Goal: Task Accomplishment & Management: Use online tool/utility

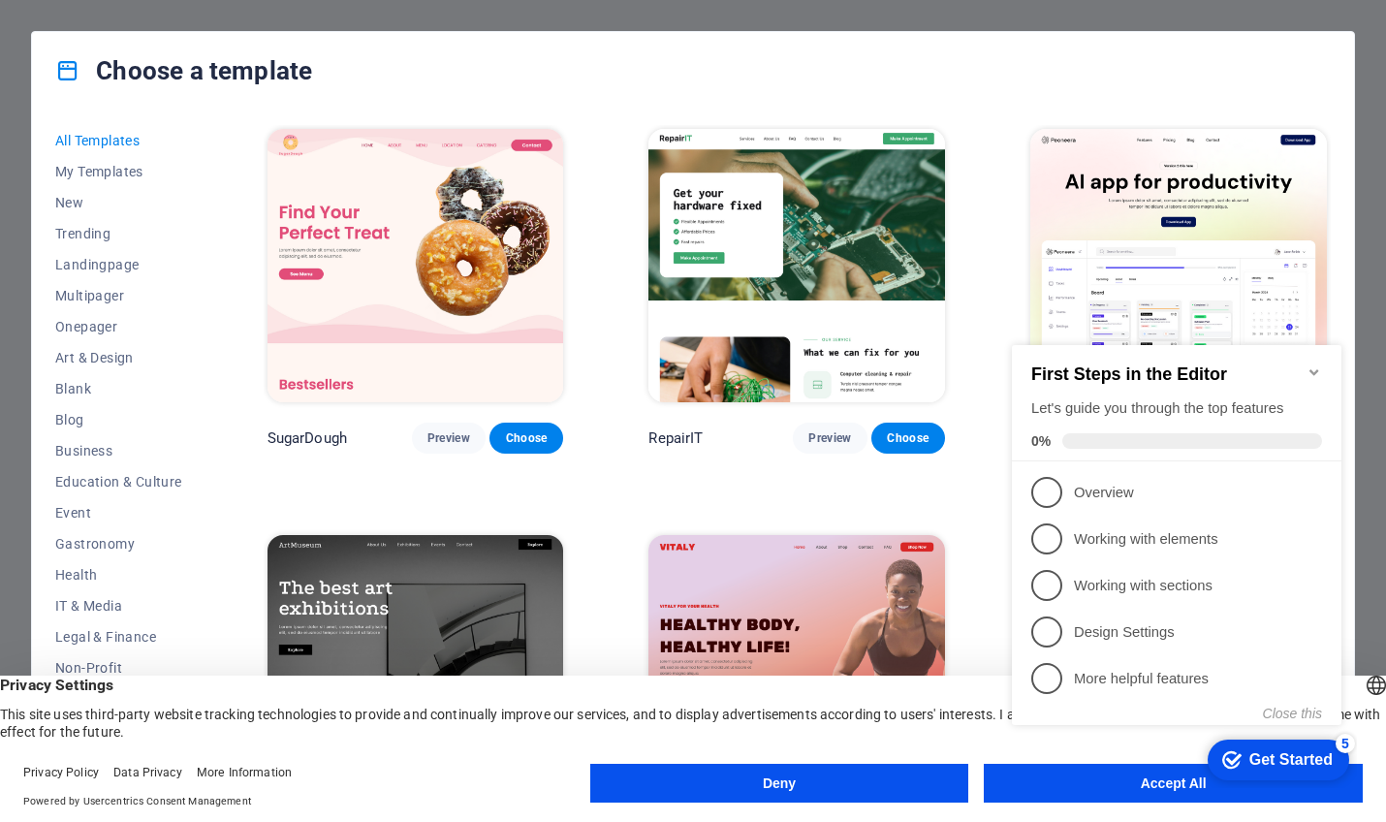
click at [1309, 364] on icon "Minimize checklist" at bounding box center [1314, 372] width 16 height 16
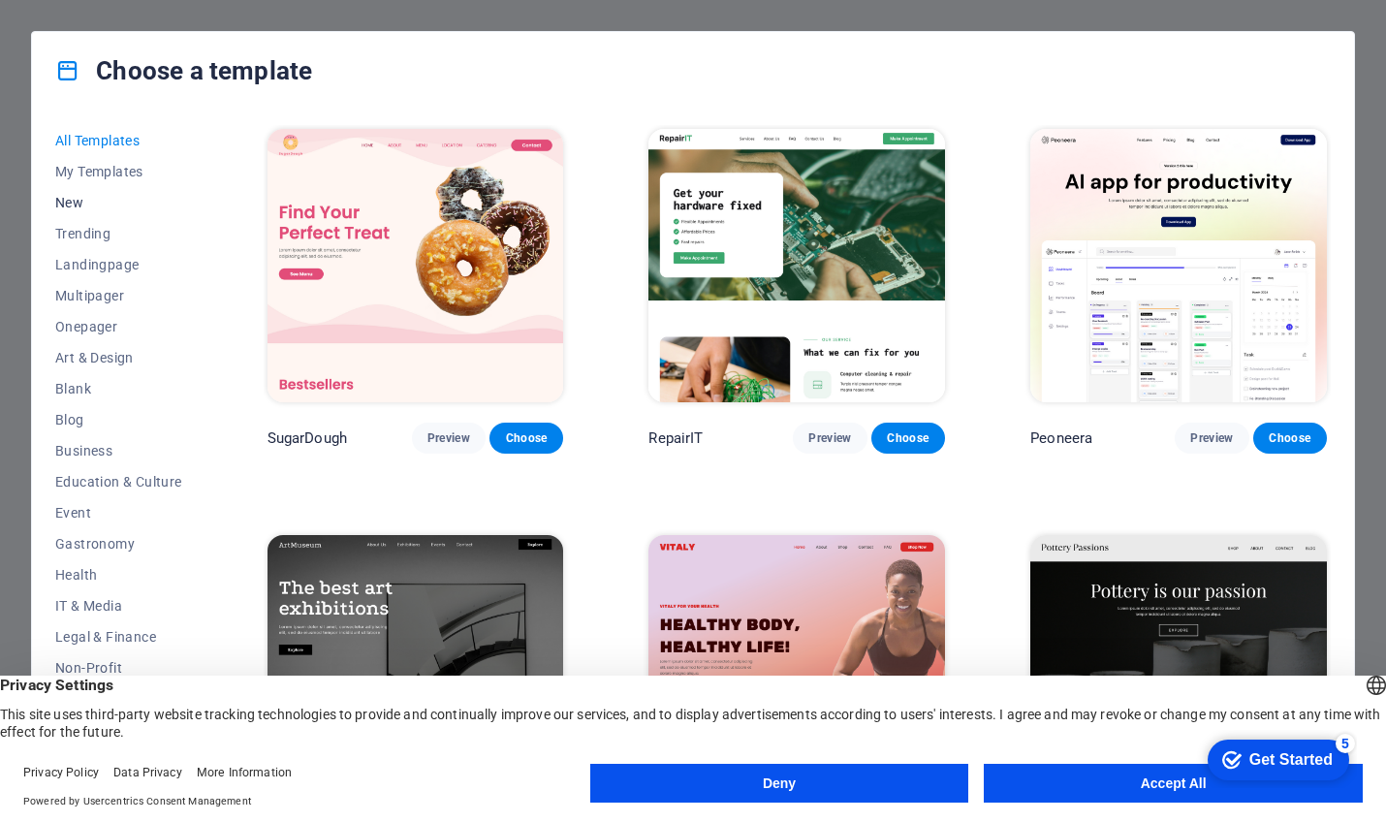
click at [78, 195] on span "New" at bounding box center [118, 203] width 127 height 16
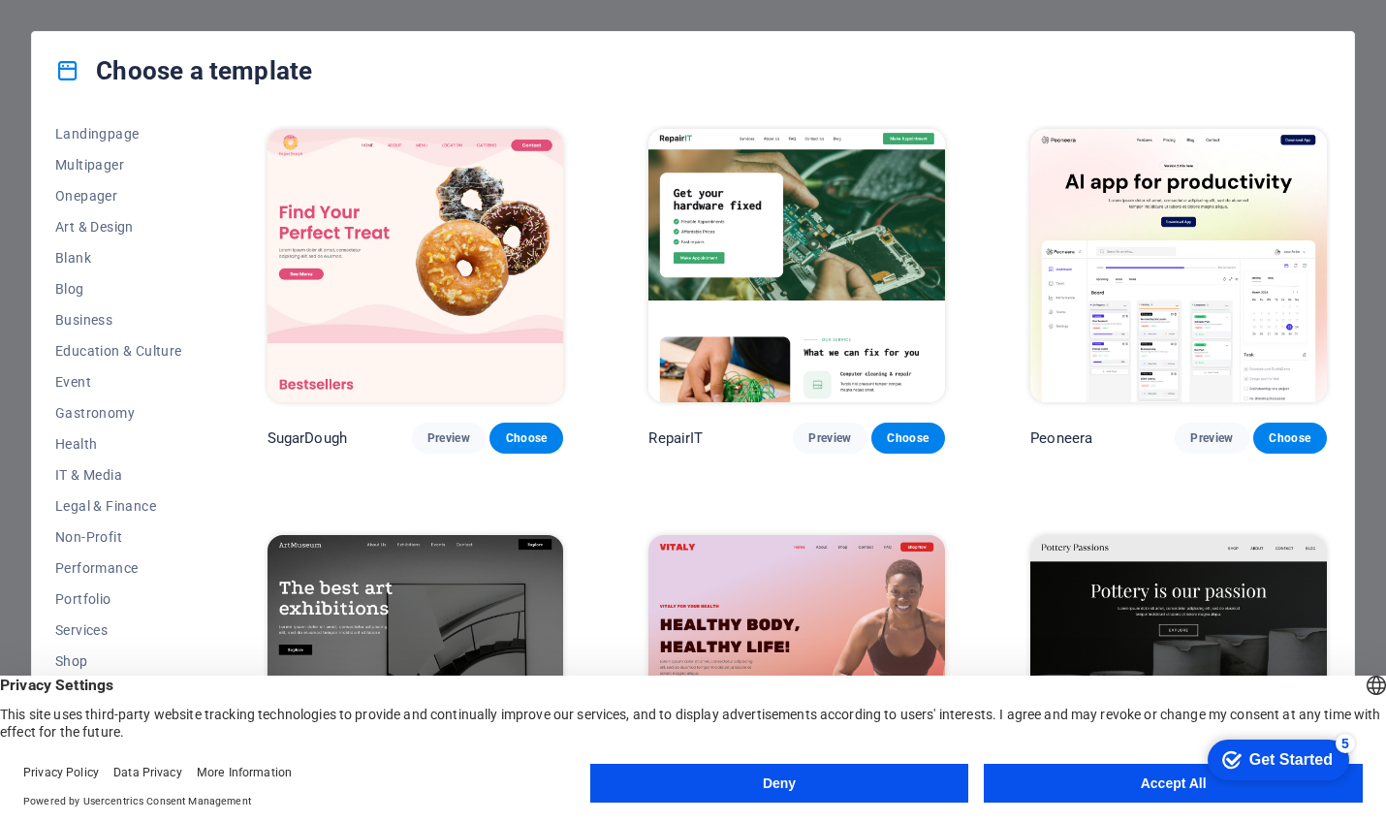
click at [1081, 782] on button "Accept All" at bounding box center [1173, 783] width 379 height 39
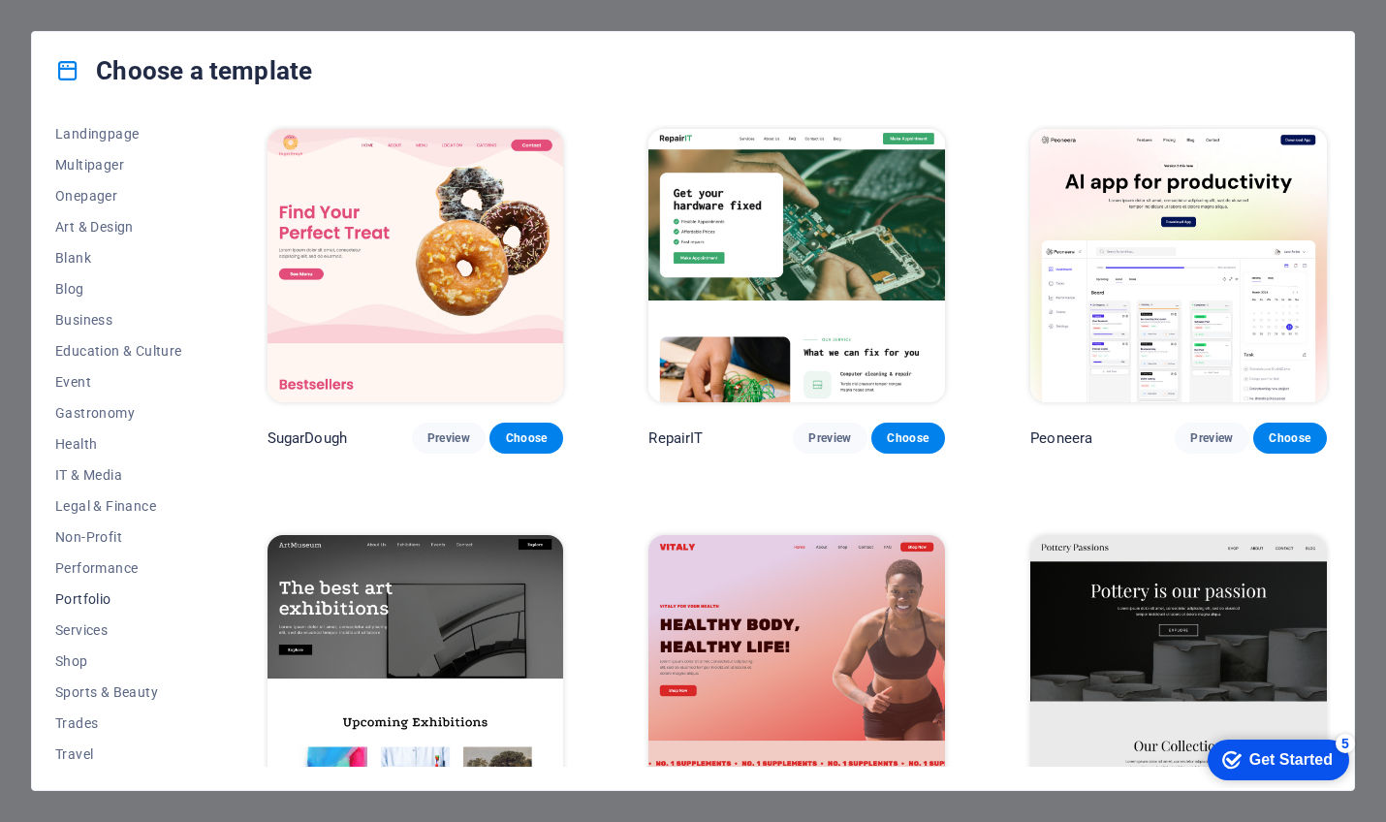
click at [89, 602] on span "Portfolio" at bounding box center [118, 599] width 127 height 16
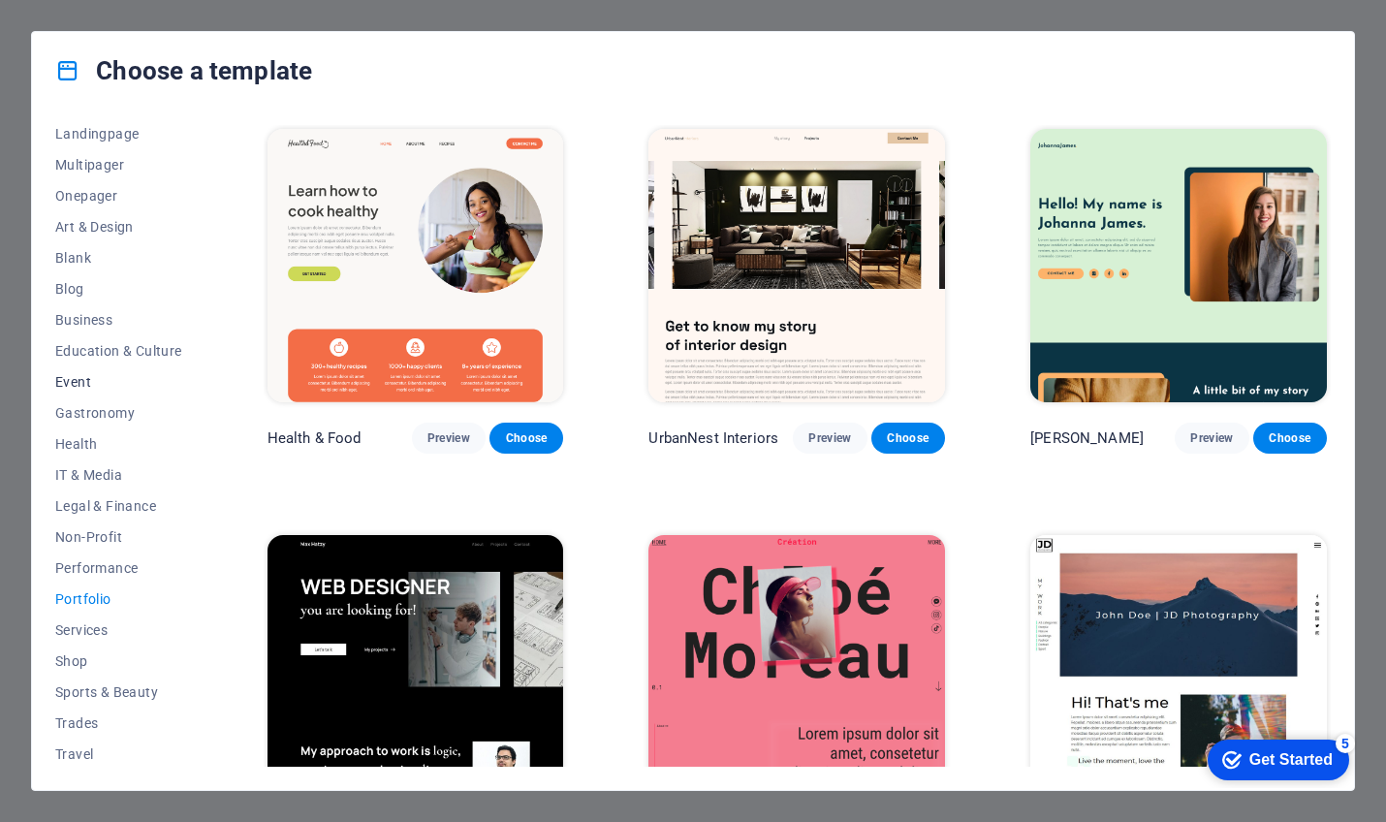
click at [78, 375] on span "Event" at bounding box center [118, 382] width 127 height 16
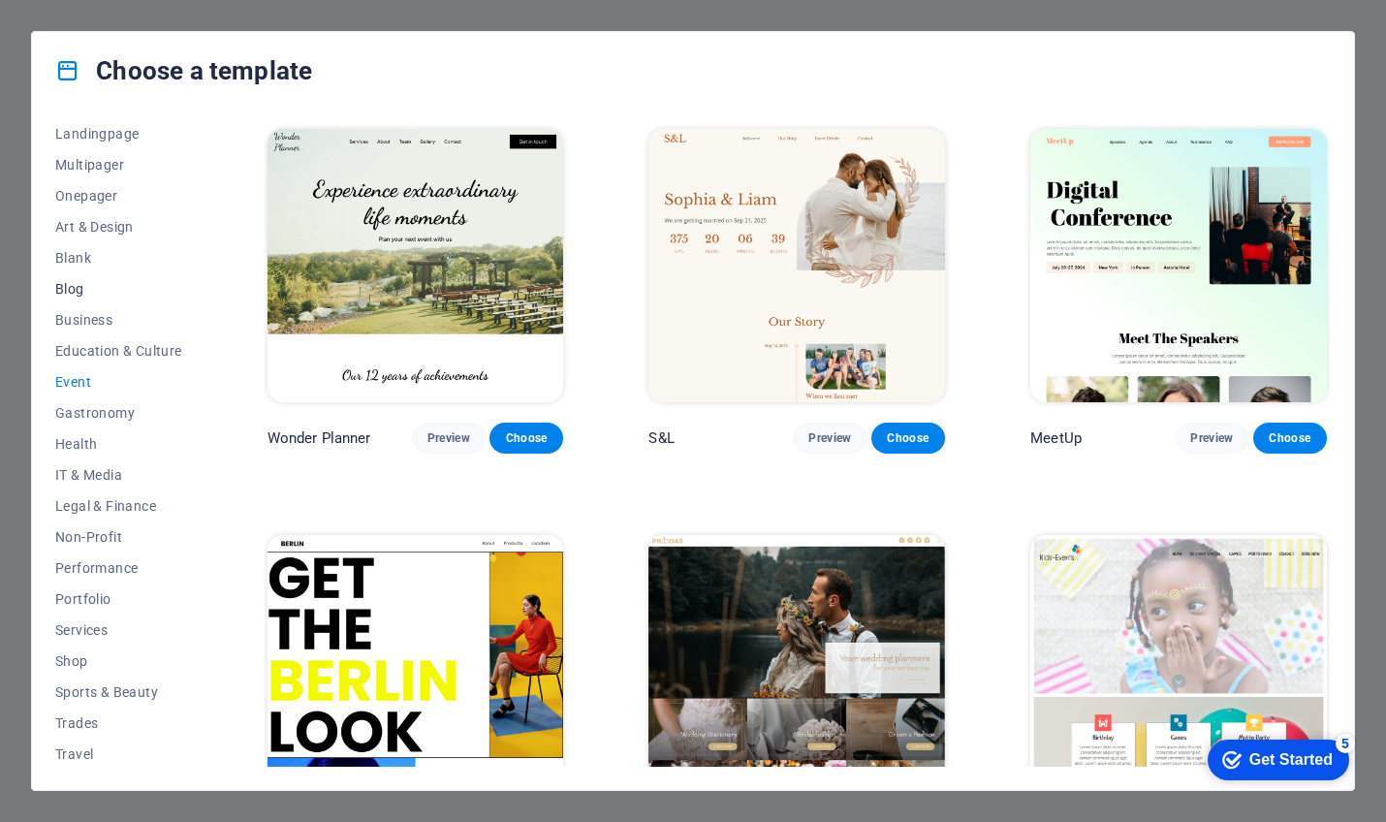
click at [77, 289] on span "Blog" at bounding box center [118, 289] width 127 height 16
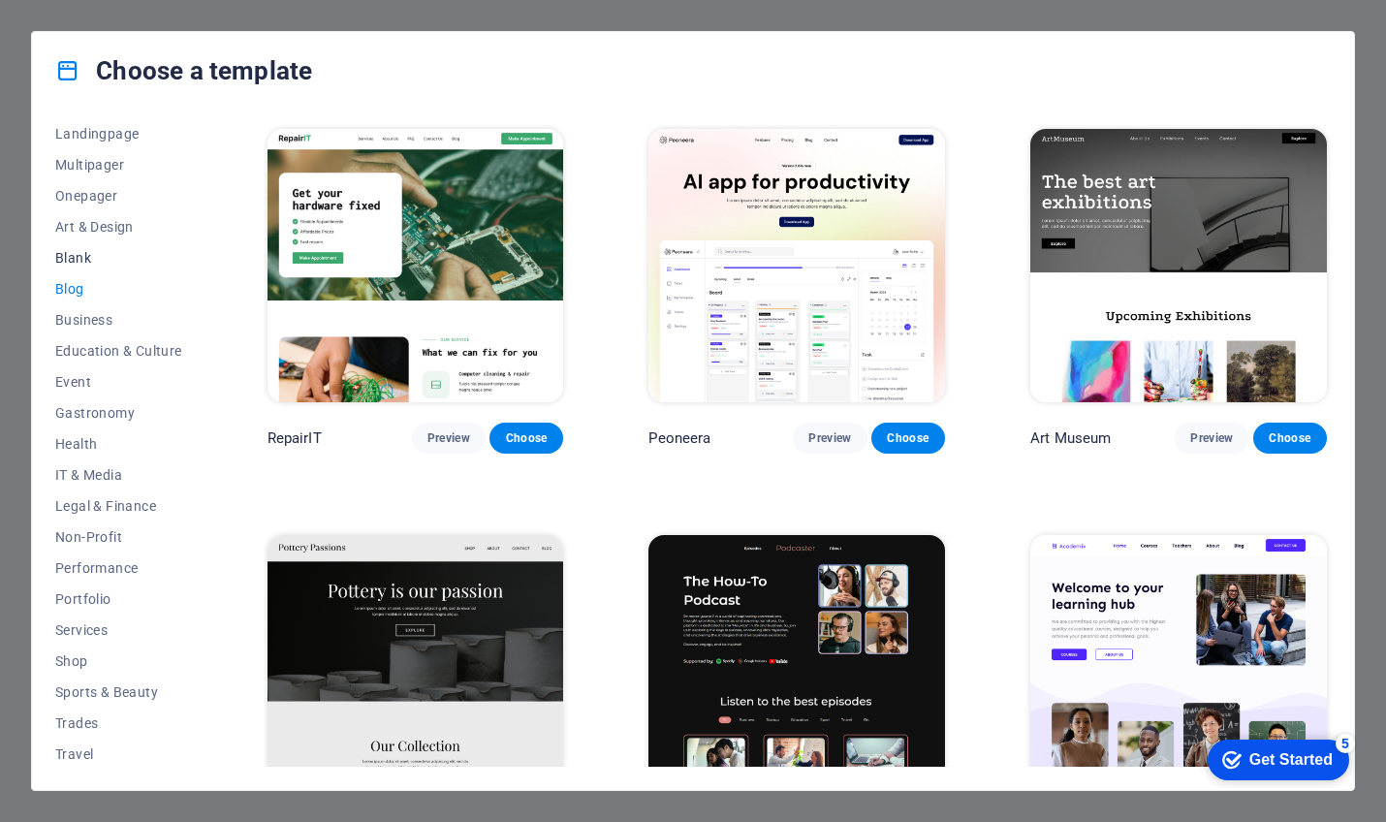
click at [77, 255] on span "Blank" at bounding box center [118, 258] width 127 height 16
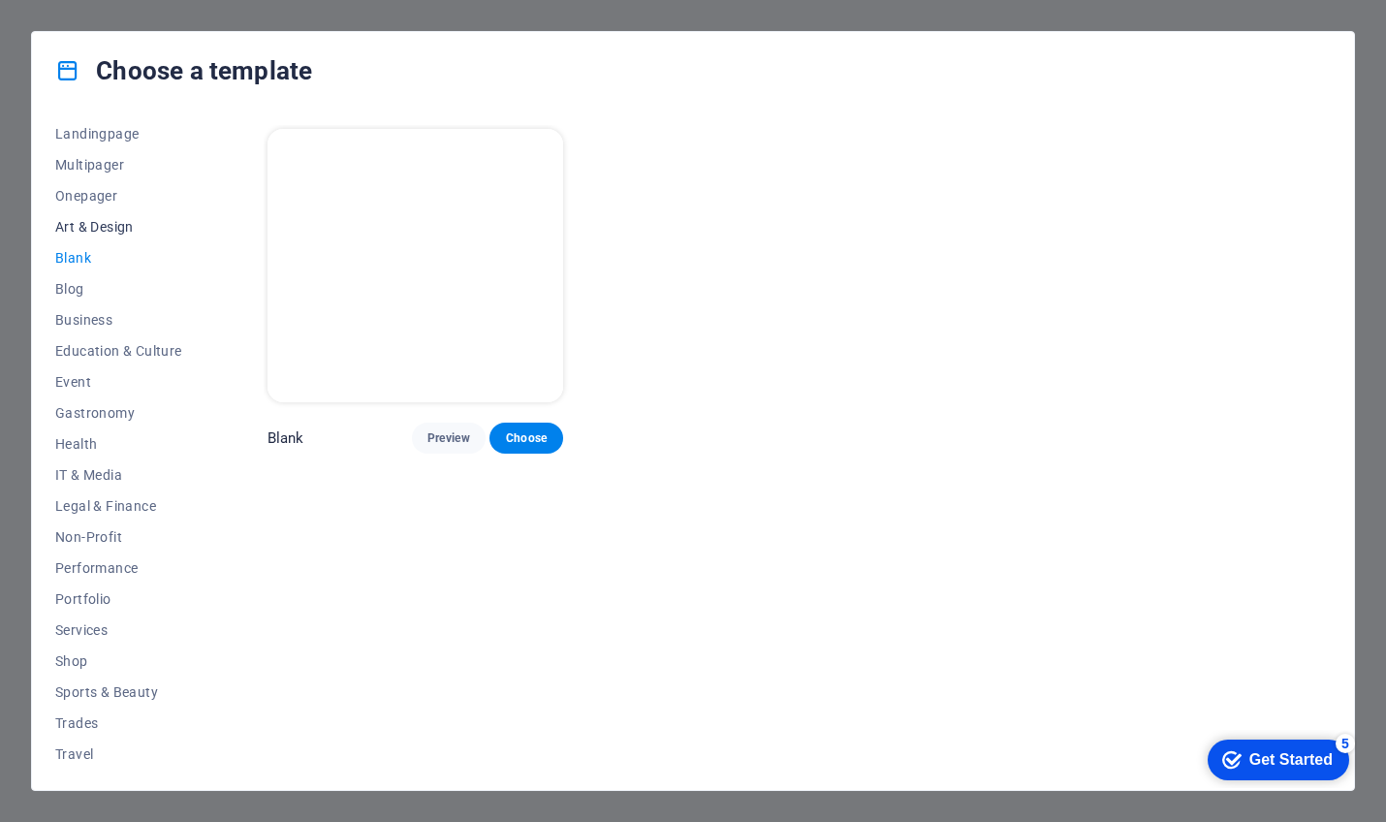
click at [77, 217] on button "Art & Design" at bounding box center [118, 226] width 127 height 31
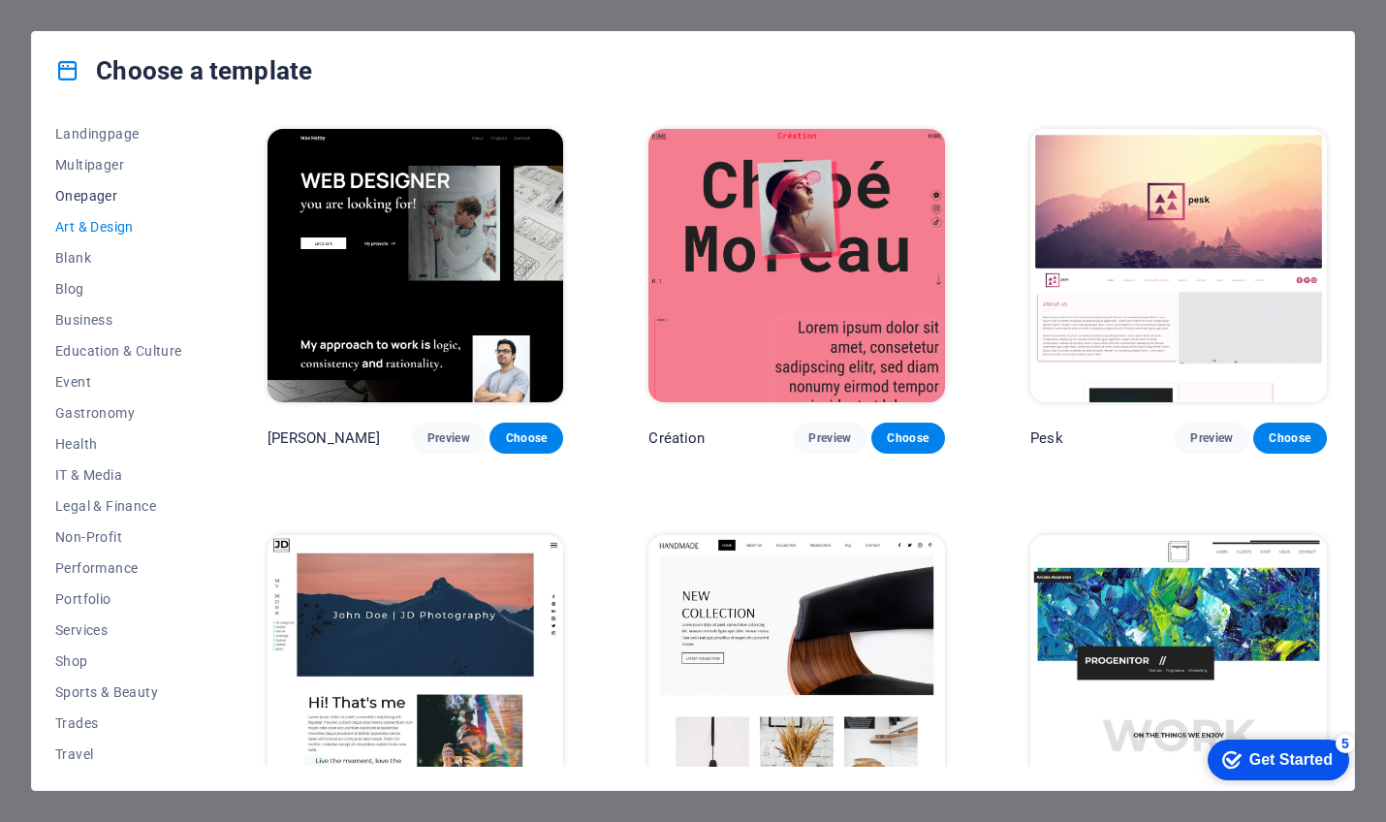
click at [91, 198] on span "Onepager" at bounding box center [118, 196] width 127 height 16
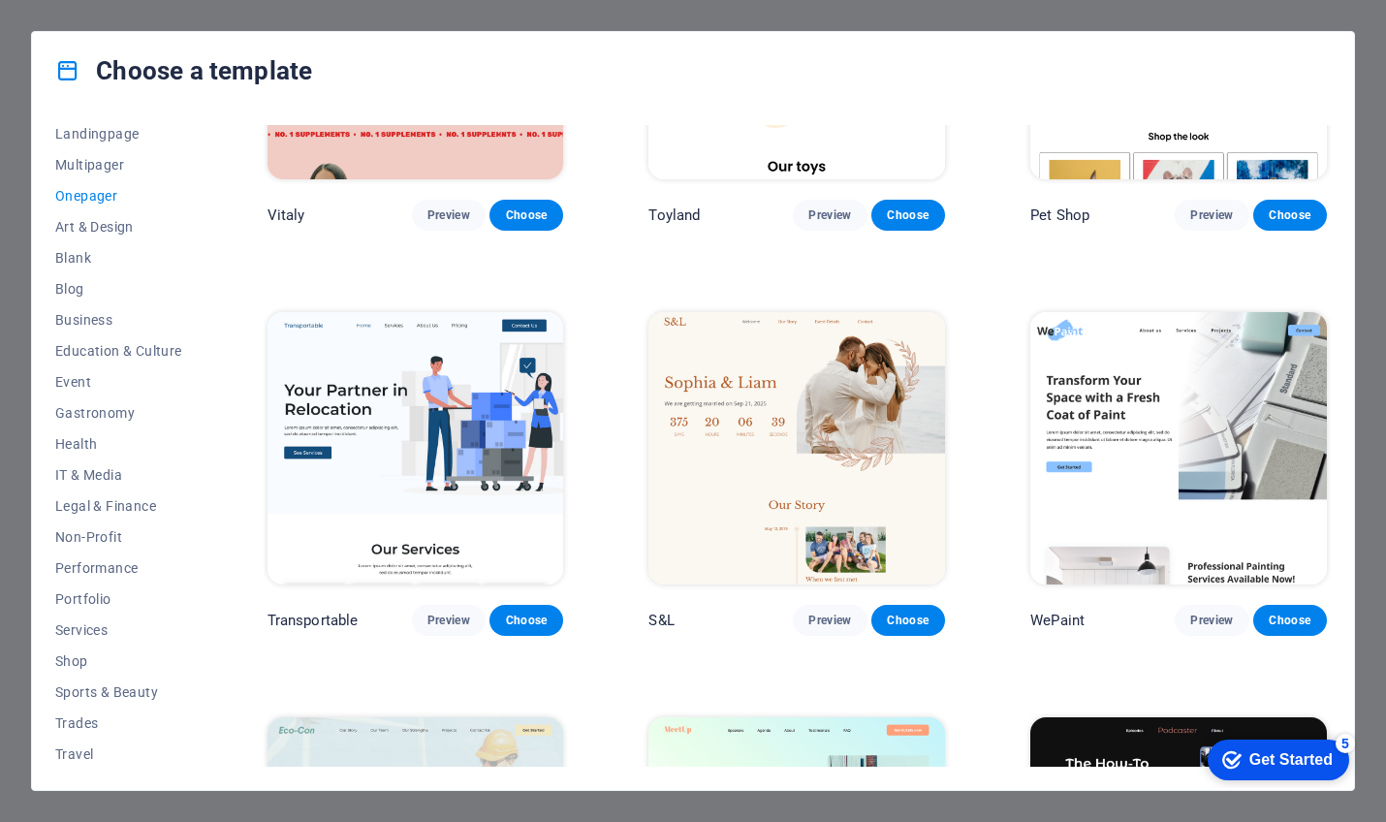
scroll to position [225, 0]
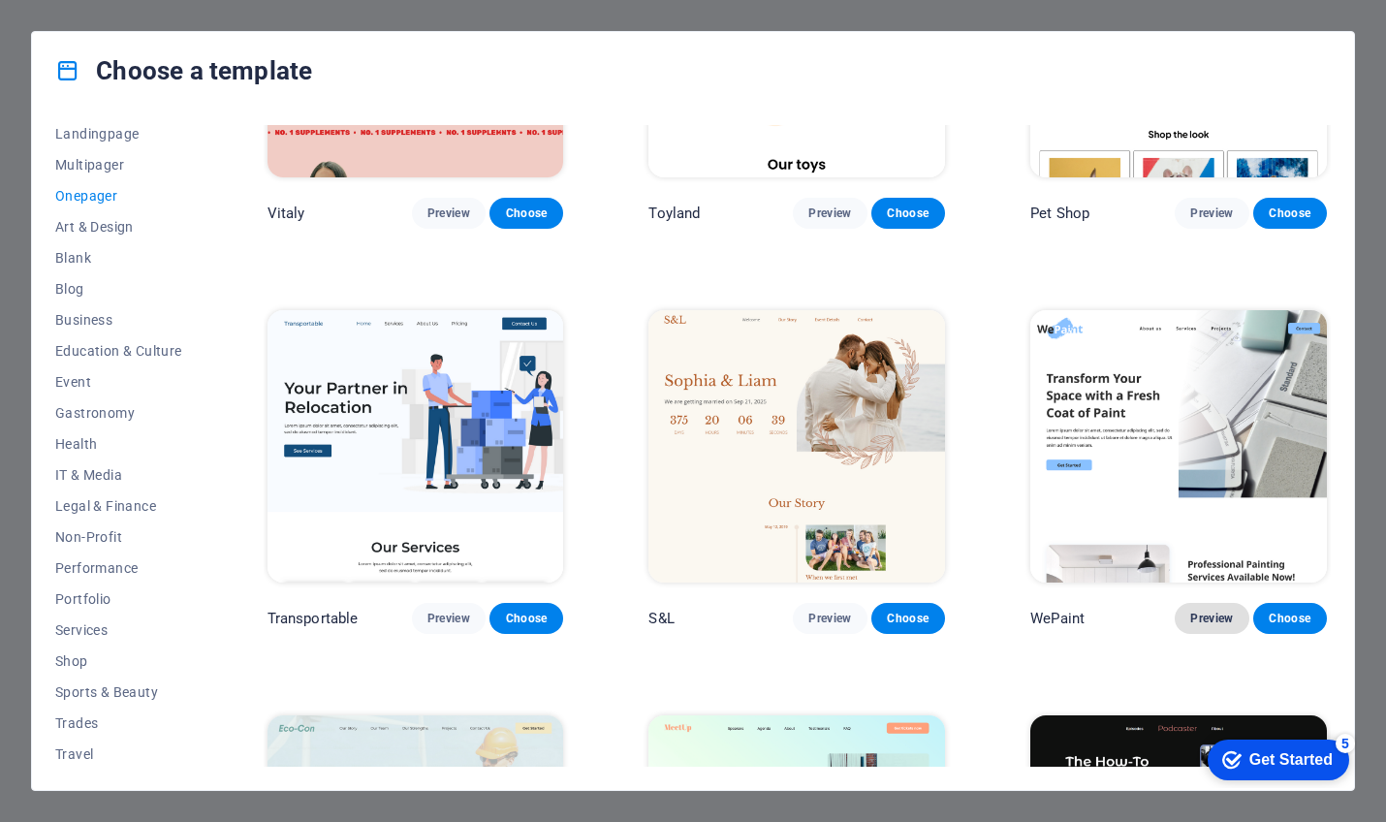
click at [1199, 612] on span "Preview" at bounding box center [1211, 619] width 43 height 16
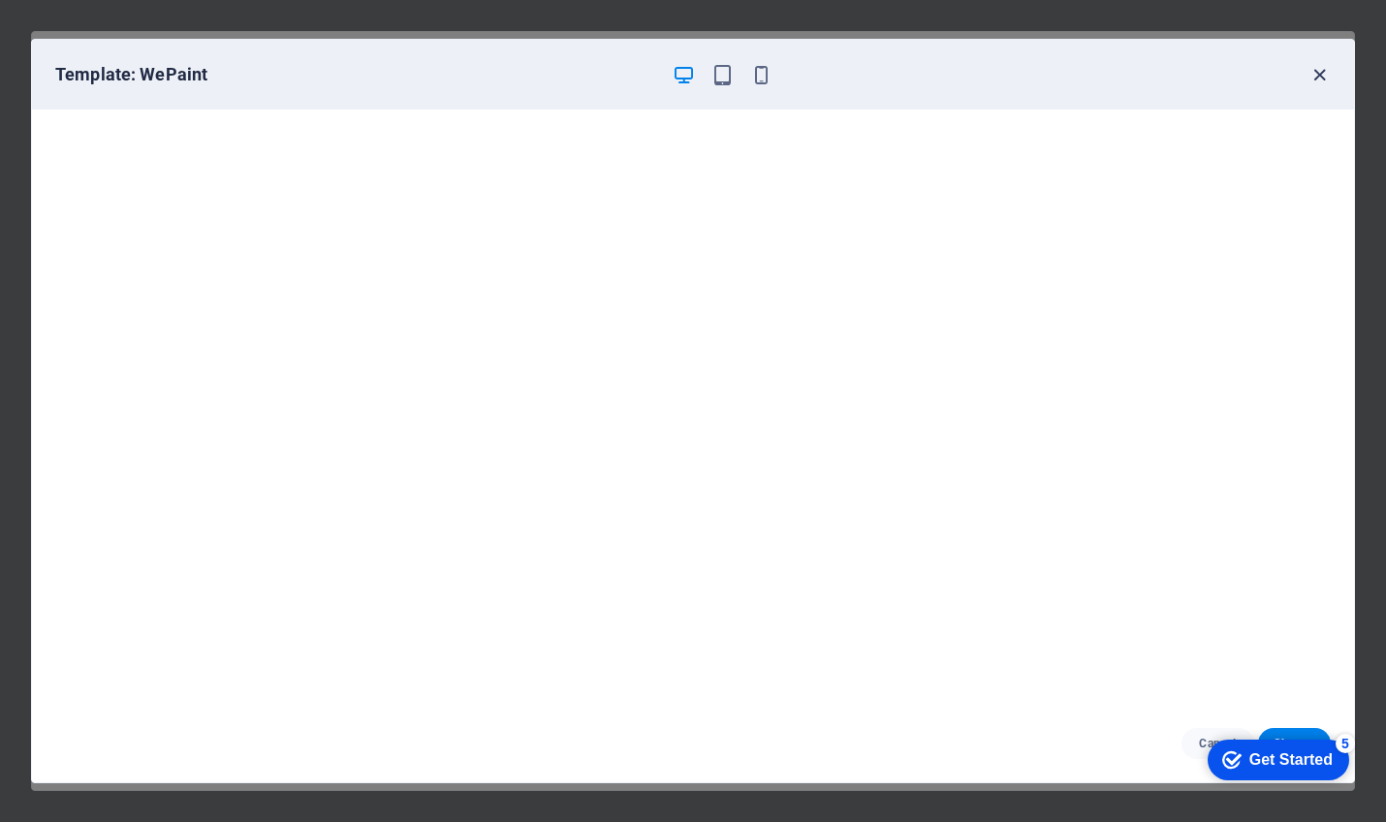
click at [1319, 76] on icon "button" at bounding box center [1319, 75] width 22 height 22
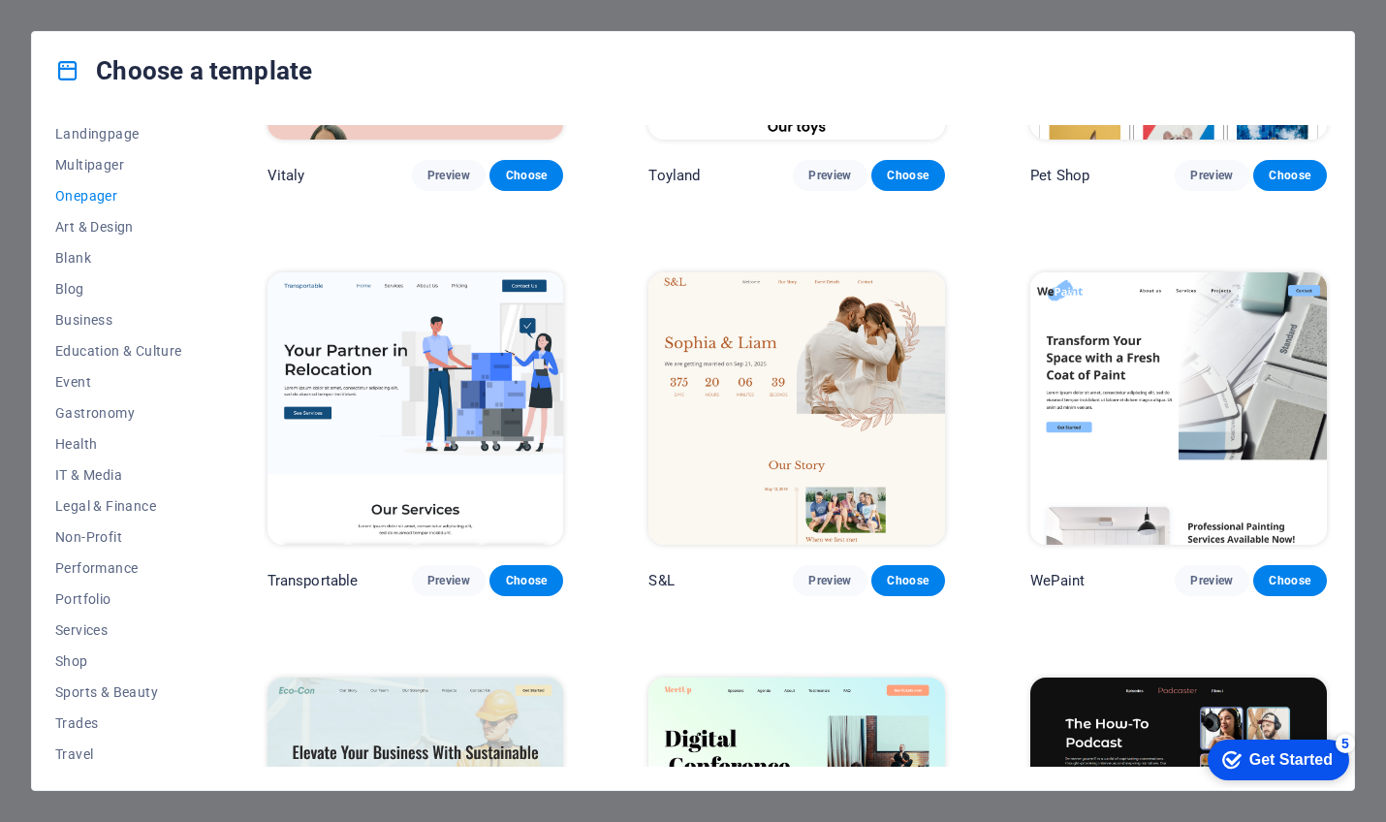
scroll to position [255, 0]
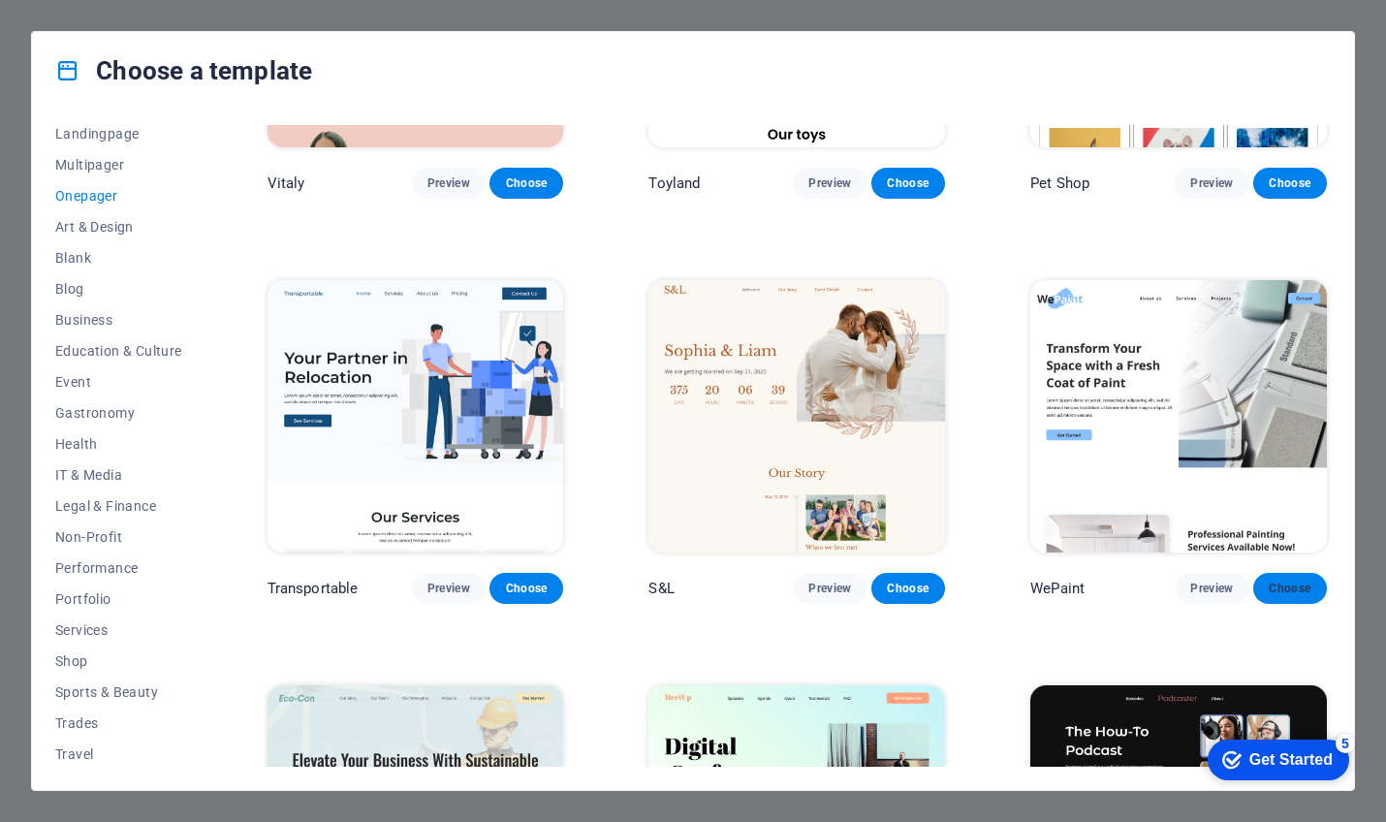
click at [1272, 584] on span "Choose" at bounding box center [1290, 589] width 43 height 16
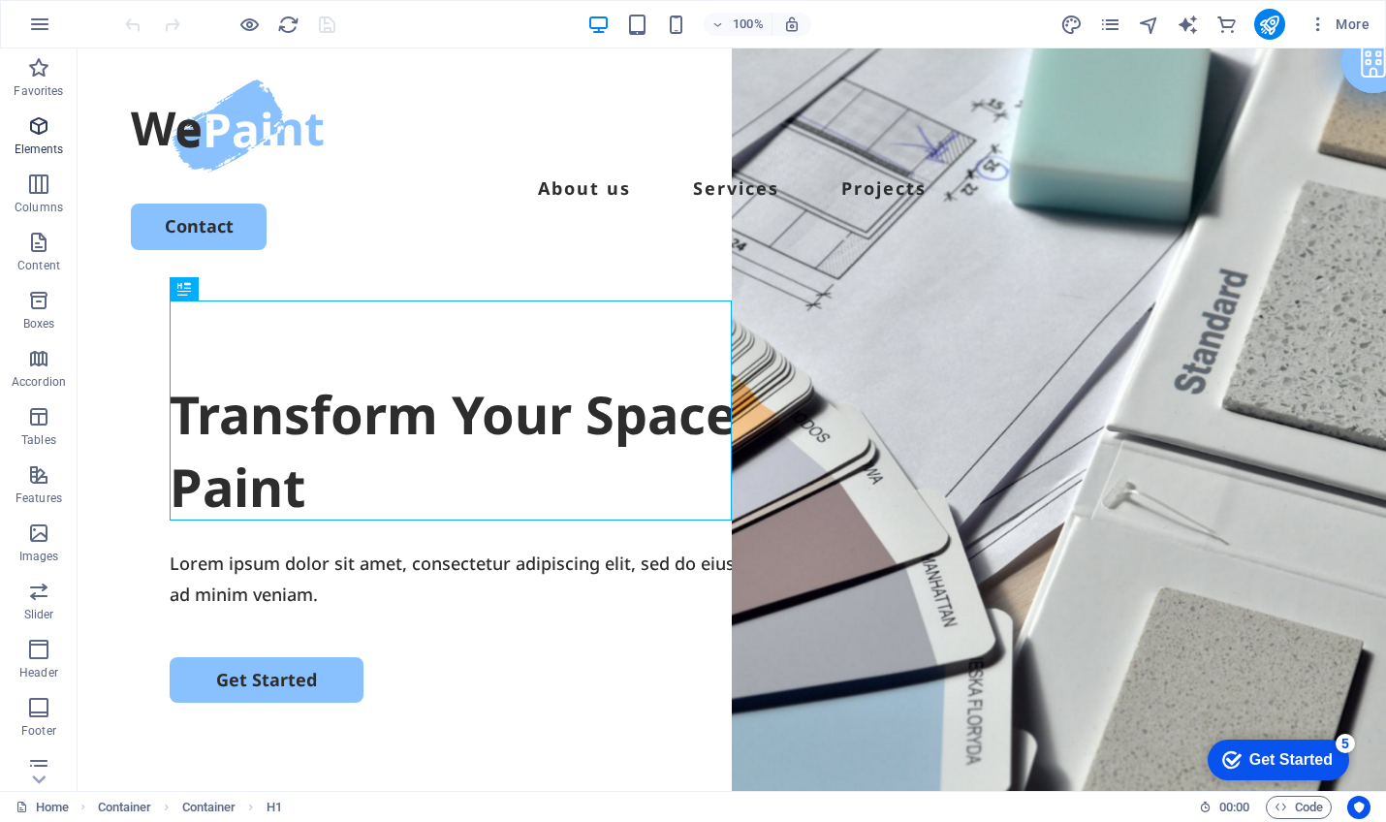
click at [43, 129] on icon "button" at bounding box center [38, 125] width 23 height 23
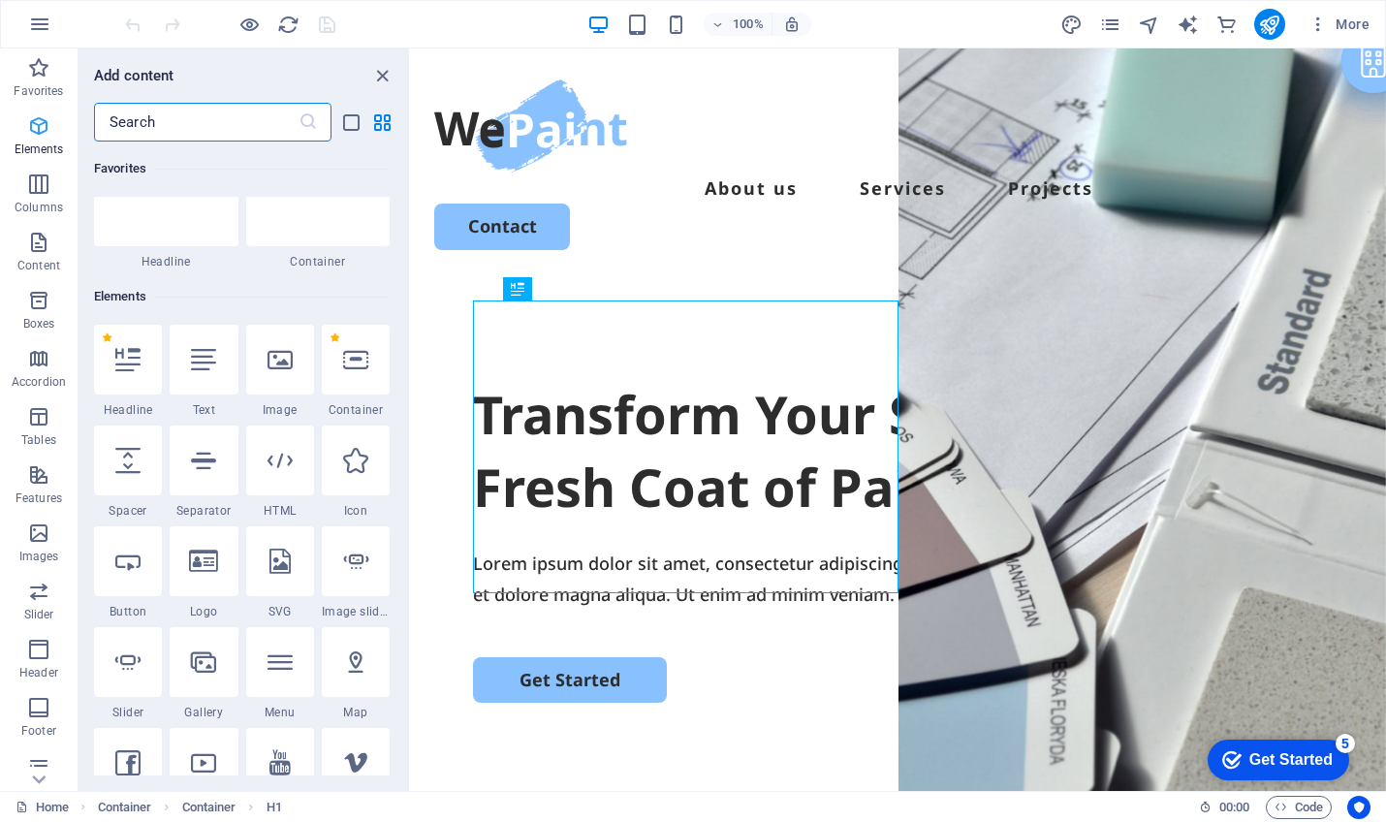
scroll to position [206, 0]
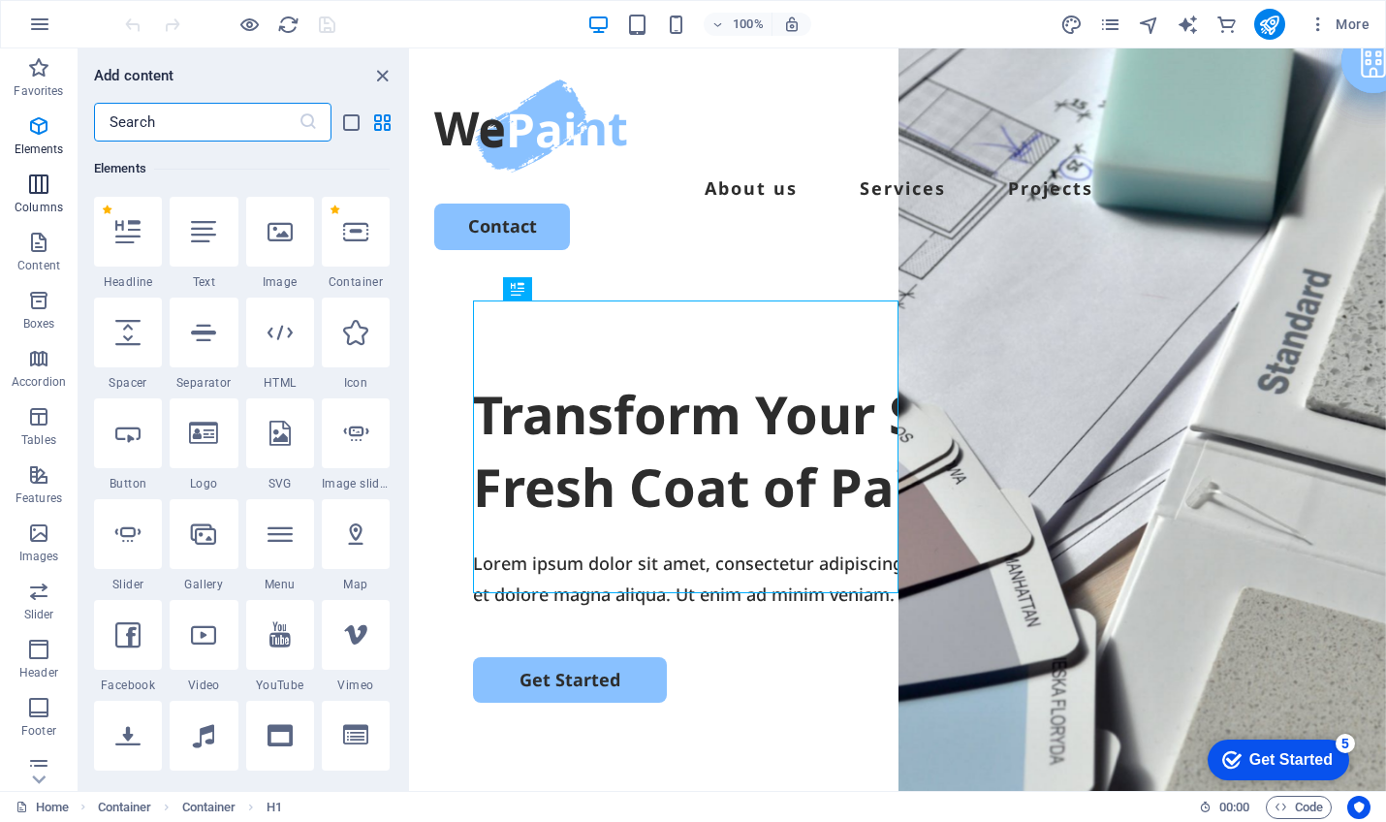
click at [40, 181] on icon "button" at bounding box center [38, 184] width 23 height 23
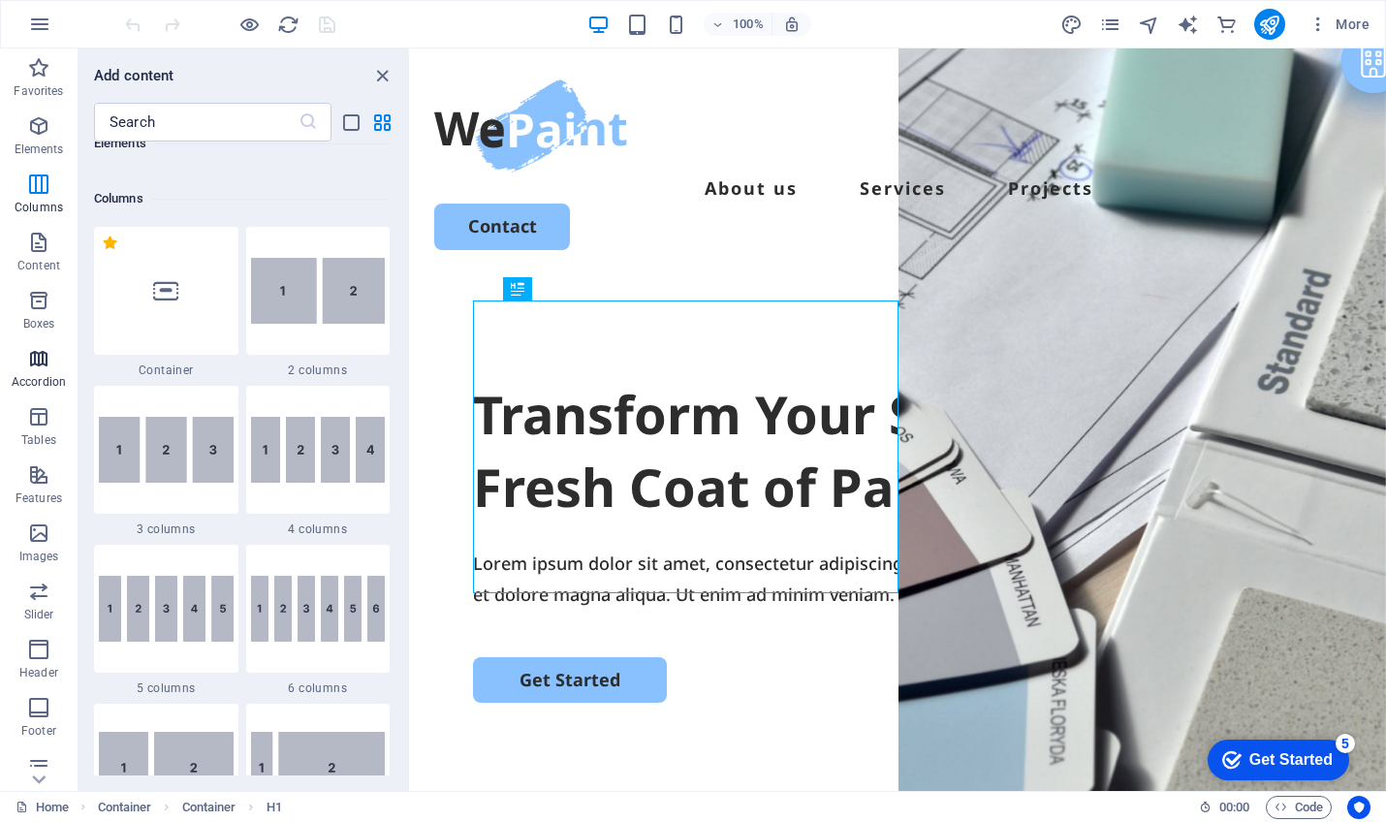
scroll to position [959, 0]
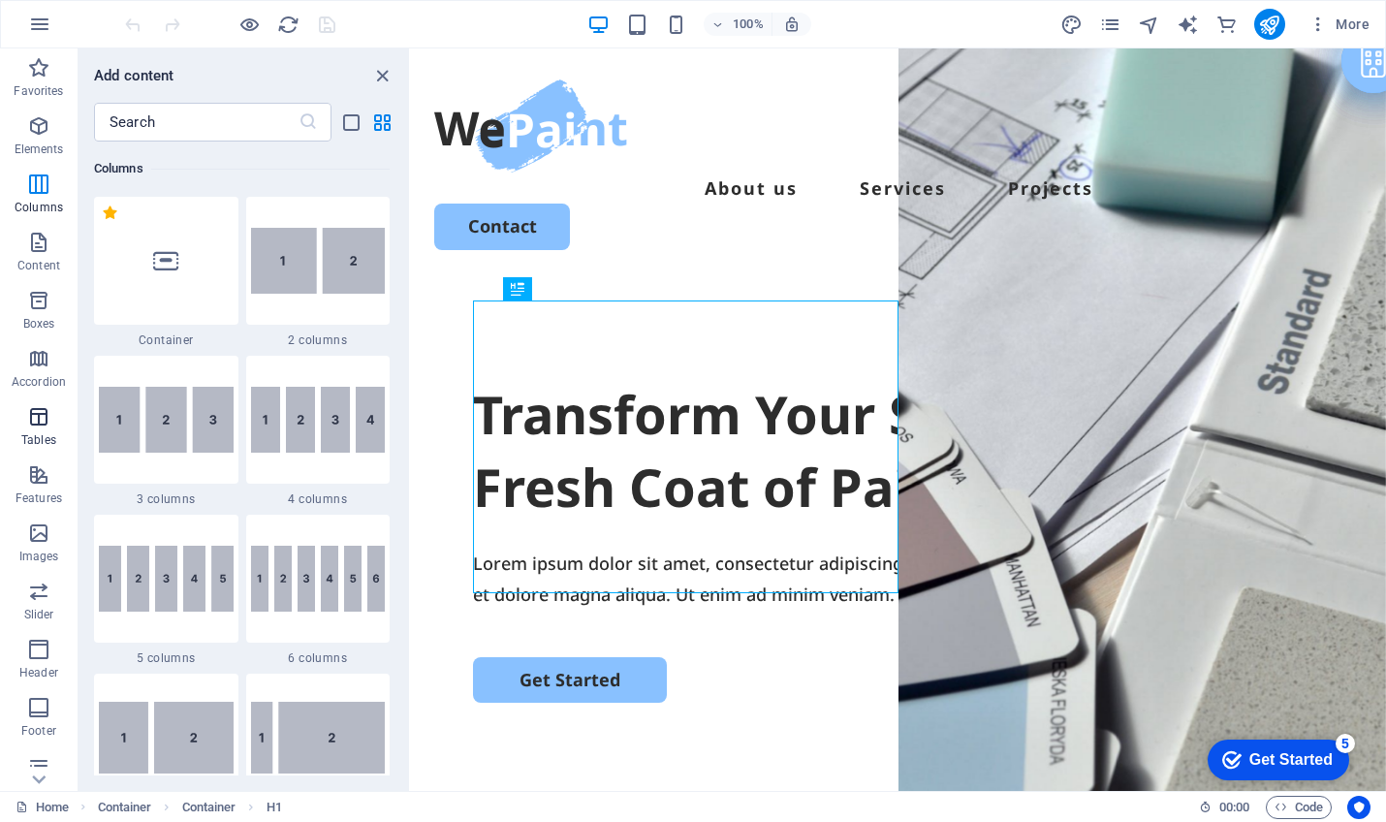
click at [43, 422] on icon "button" at bounding box center [38, 416] width 23 height 23
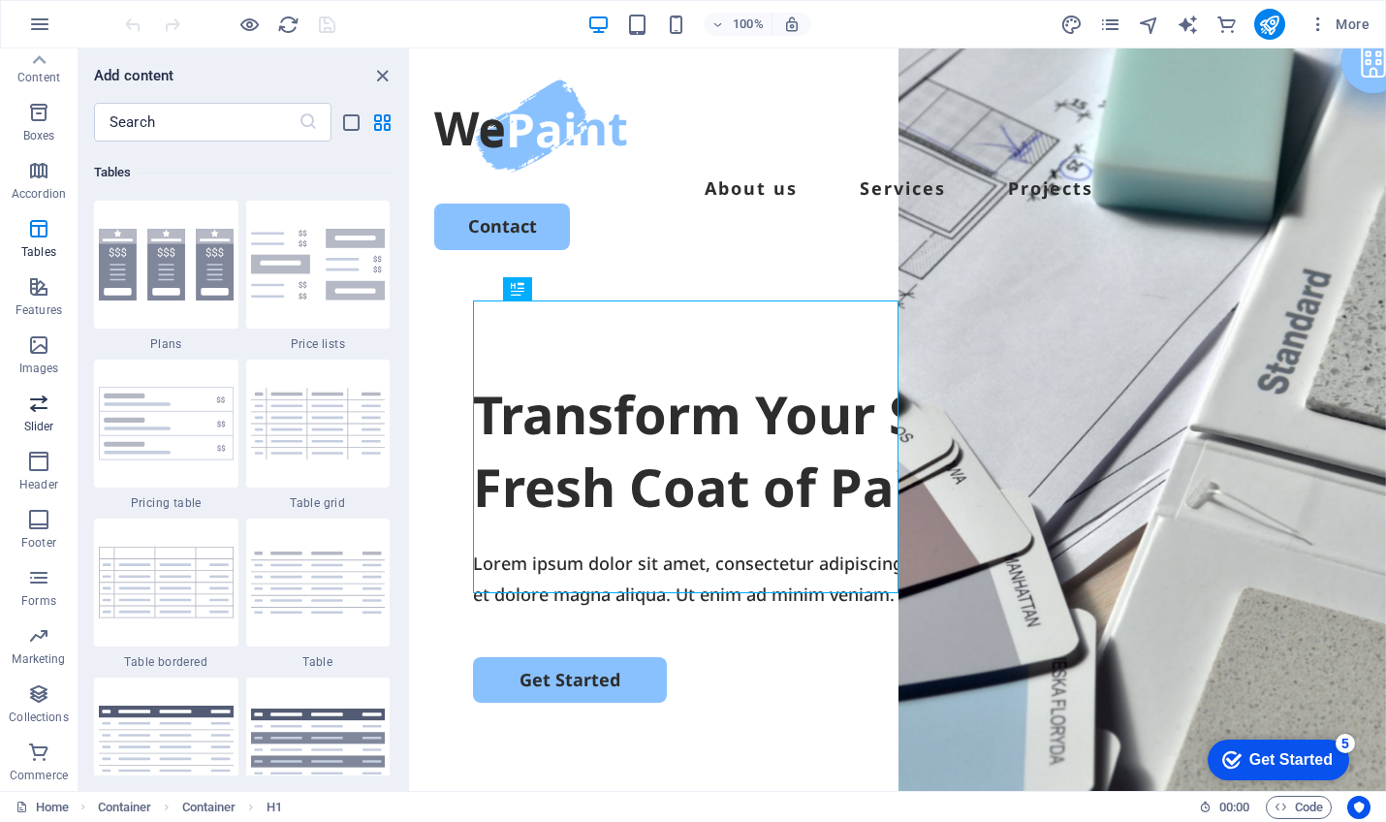
scroll to position [0, 0]
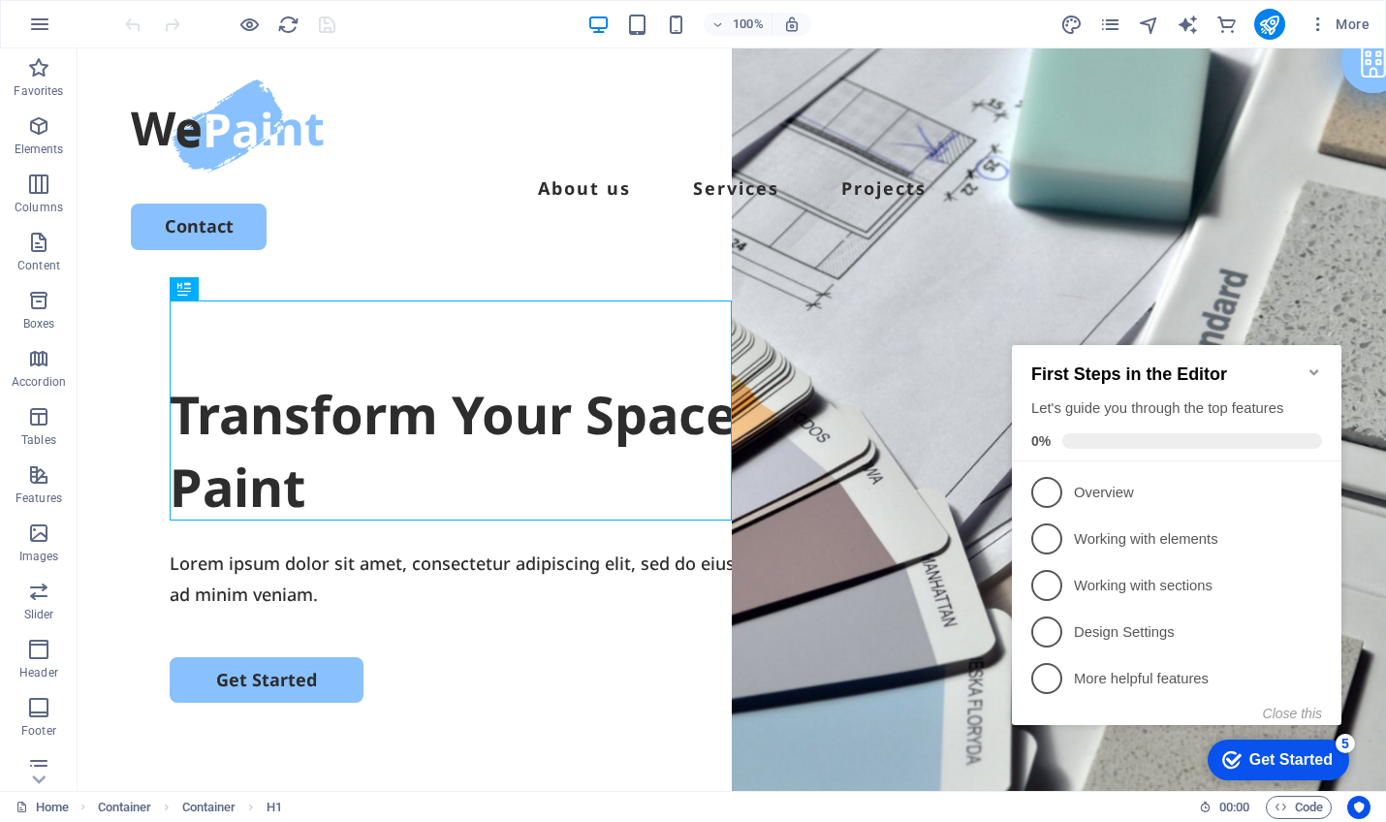
click at [1293, 751] on div "Get Started" at bounding box center [1290, 759] width 83 height 17
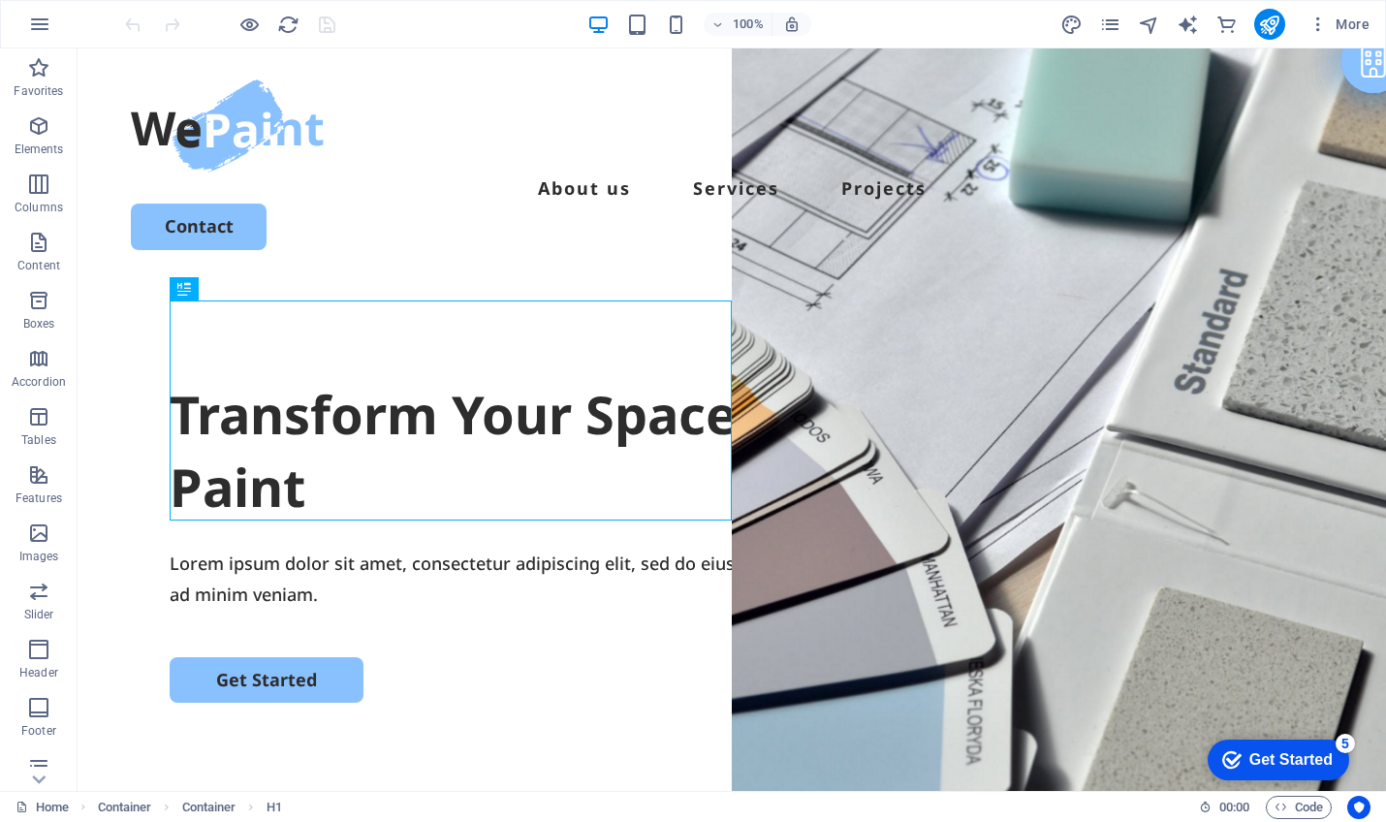
click at [1333, 769] on div "Get Started" at bounding box center [1290, 759] width 83 height 17
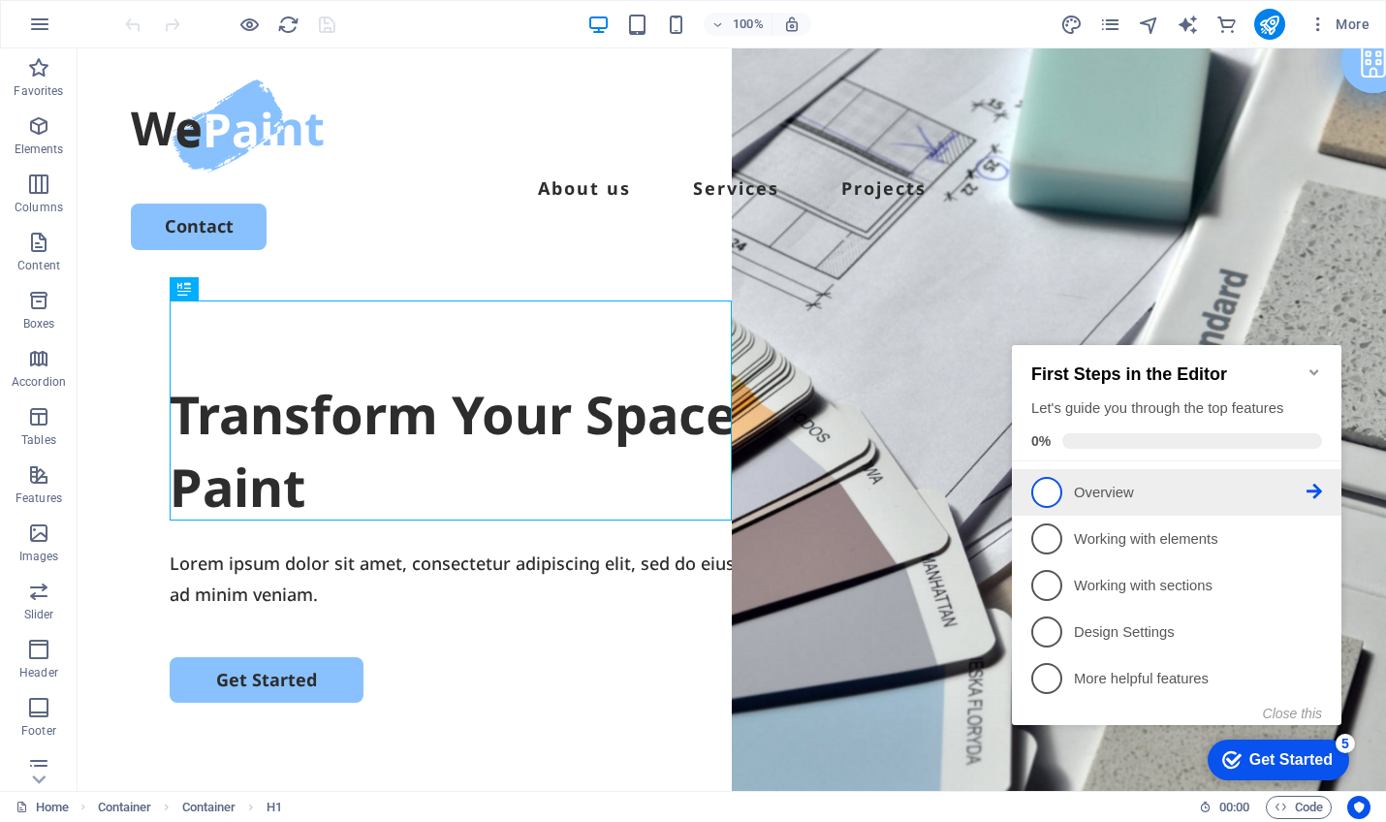
click at [1049, 490] on span "1" at bounding box center [1046, 492] width 31 height 31
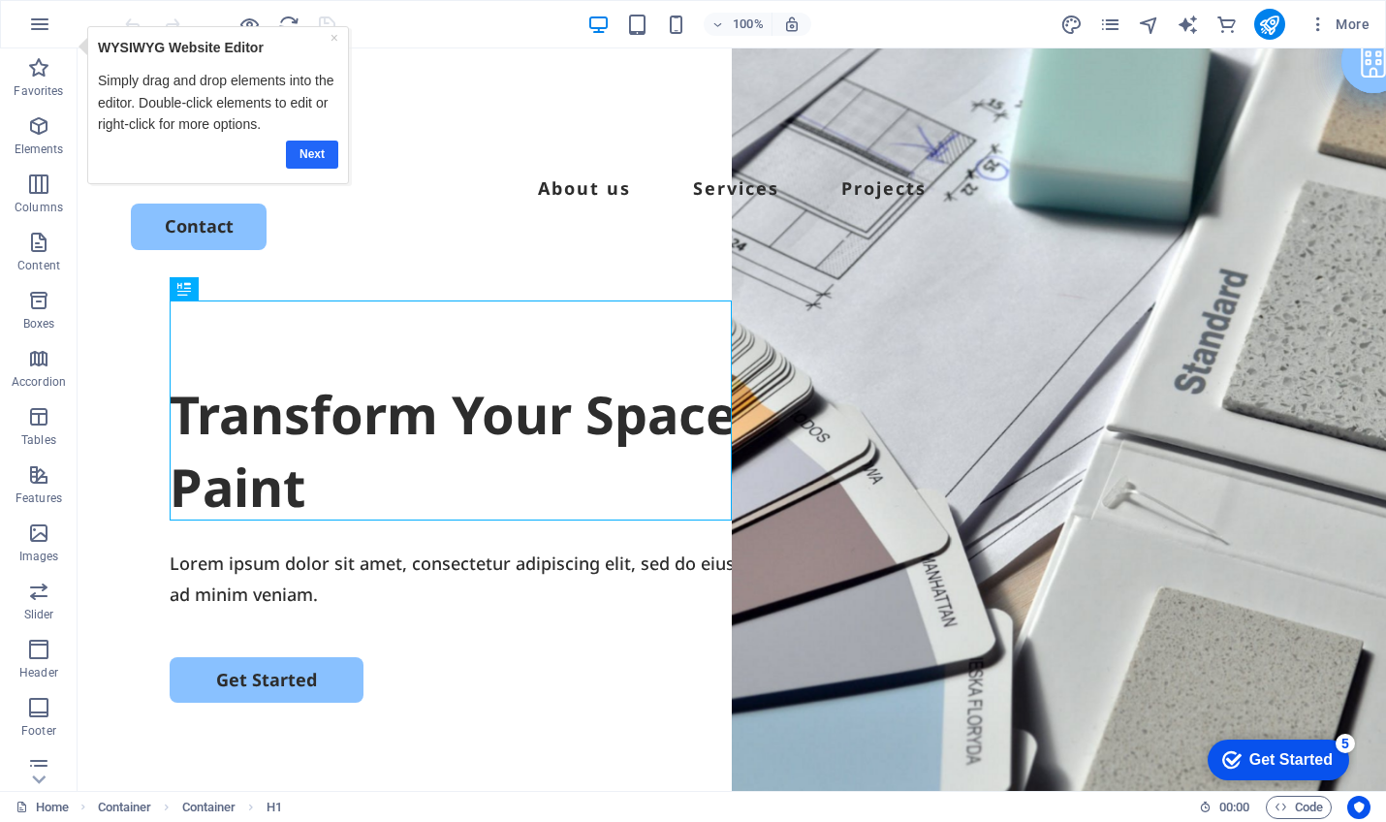
click at [312, 158] on link "Next" at bounding box center [311, 155] width 52 height 28
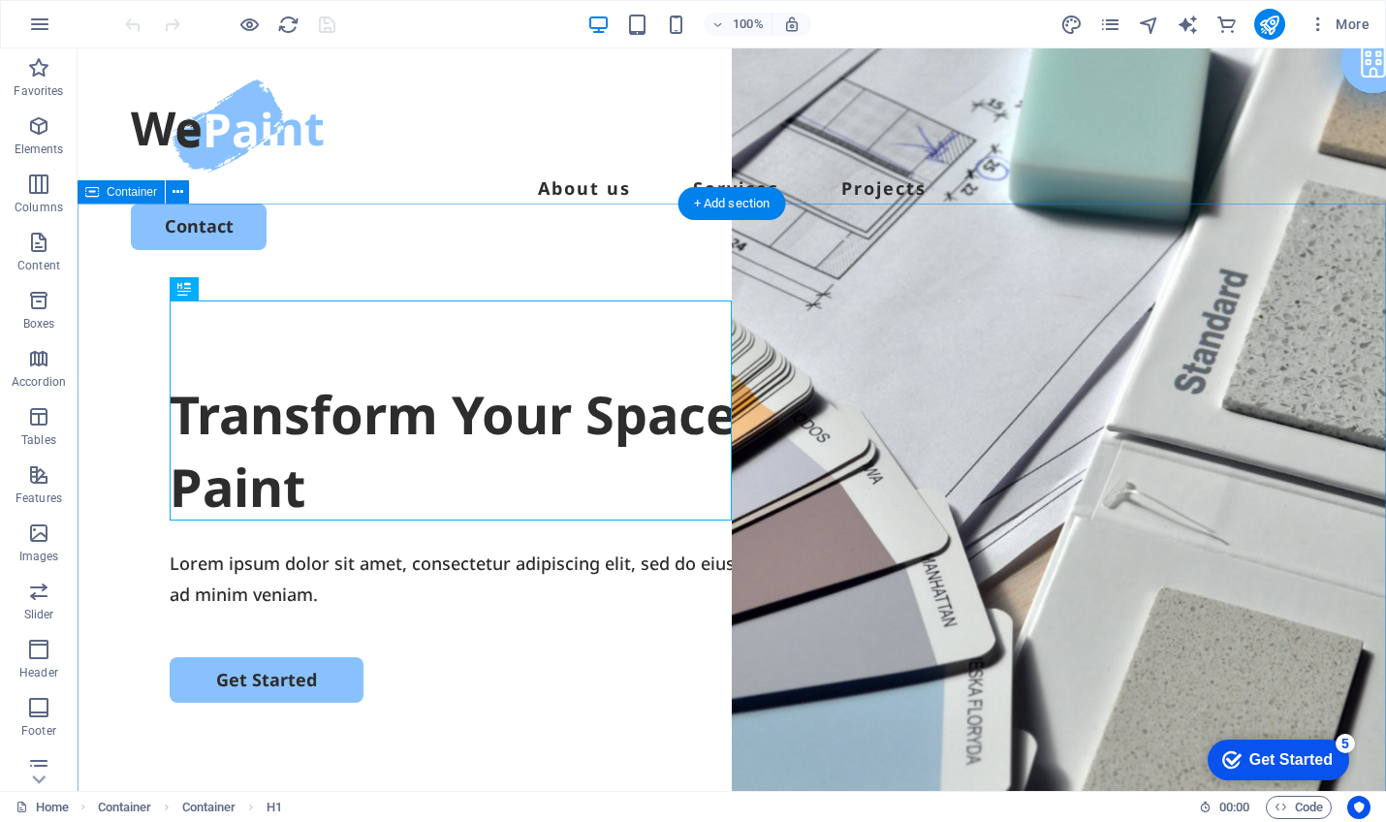
click at [463, 281] on div "Transform Your Space with a Fresh Coat of Paint Lorem ipsum dolor sit amet, con…" at bounding box center [732, 654] width 1308 height 746
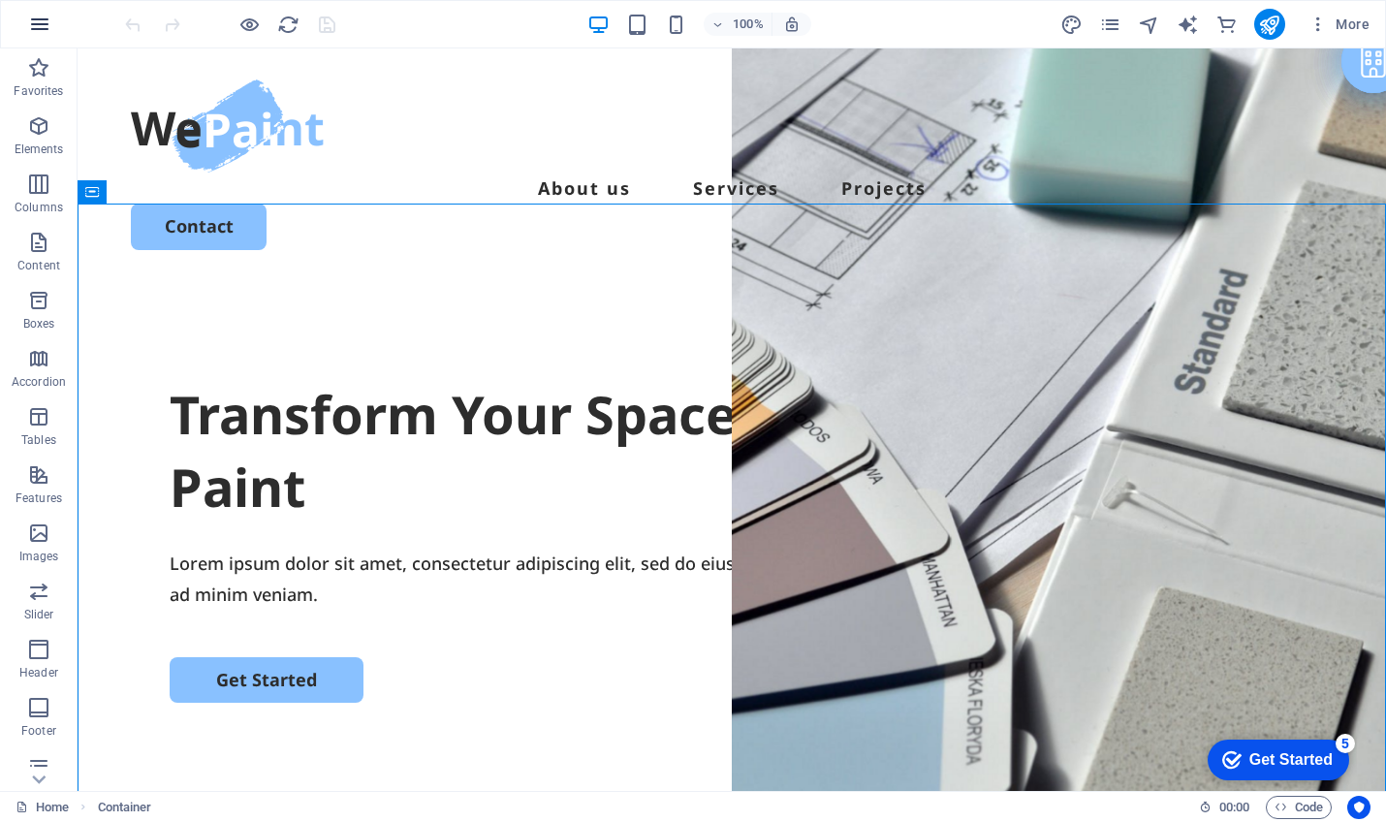
click at [34, 19] on icon "button" at bounding box center [39, 24] width 23 height 23
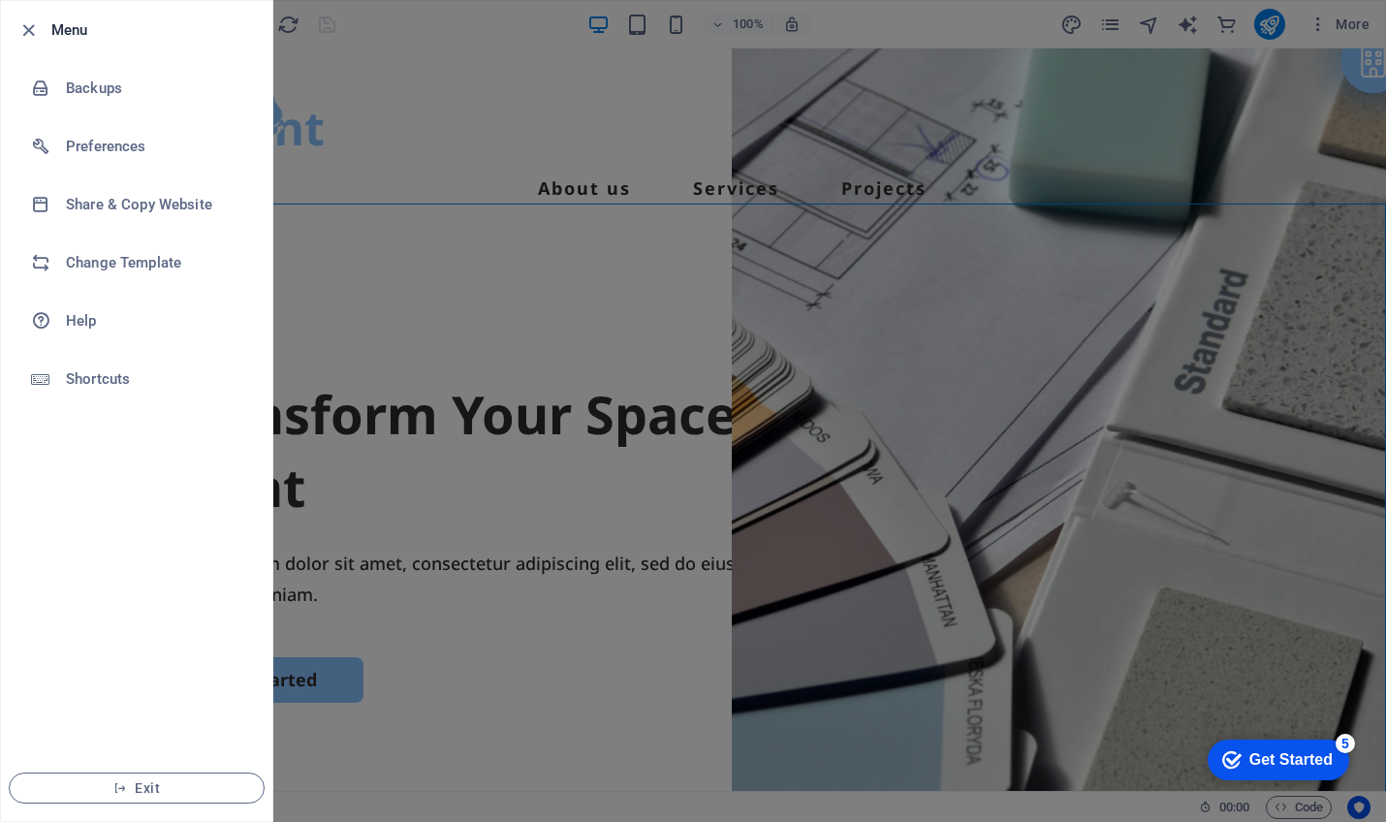
click at [487, 231] on div at bounding box center [693, 411] width 1386 height 822
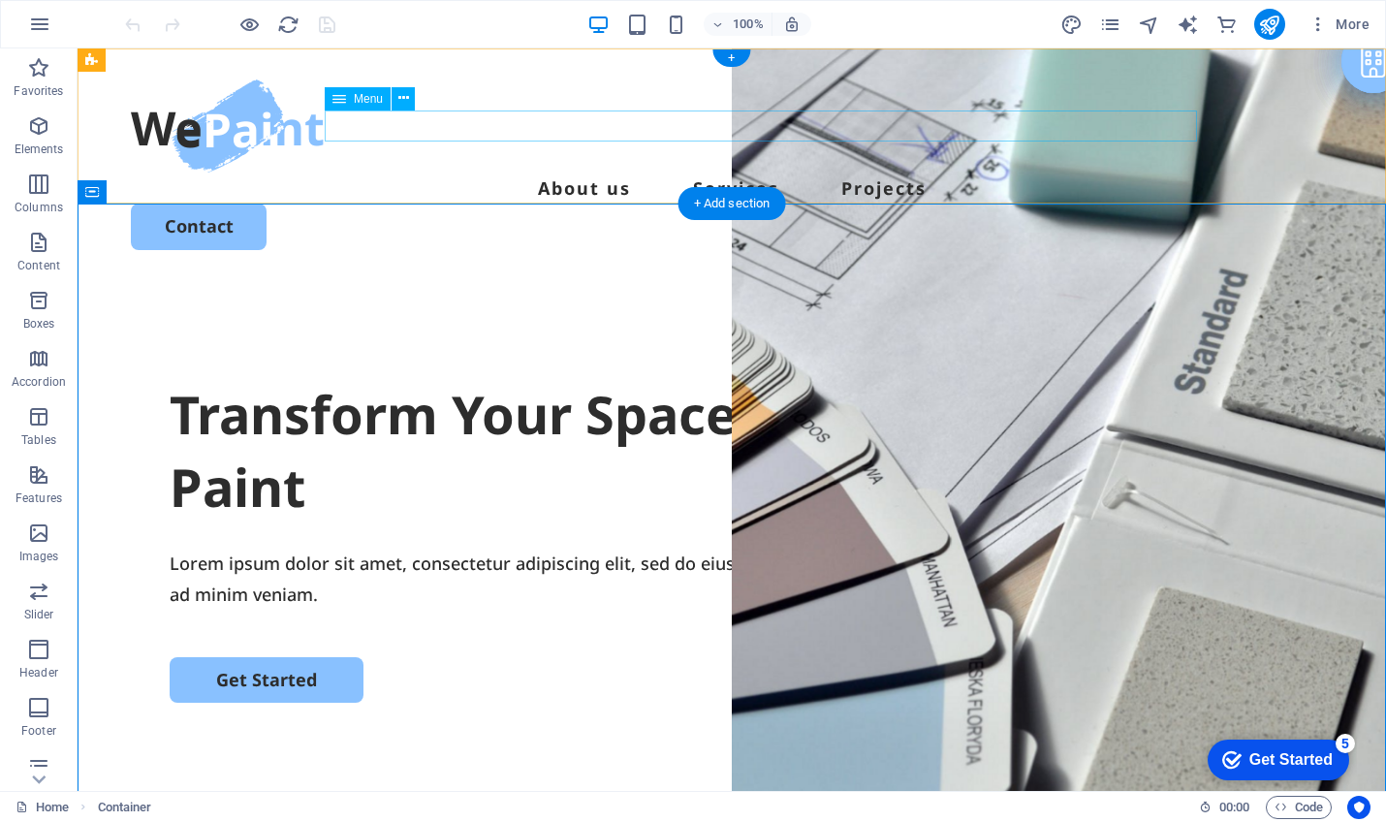
click at [603, 173] on nav "About us Services Projects" at bounding box center [732, 188] width 1202 height 31
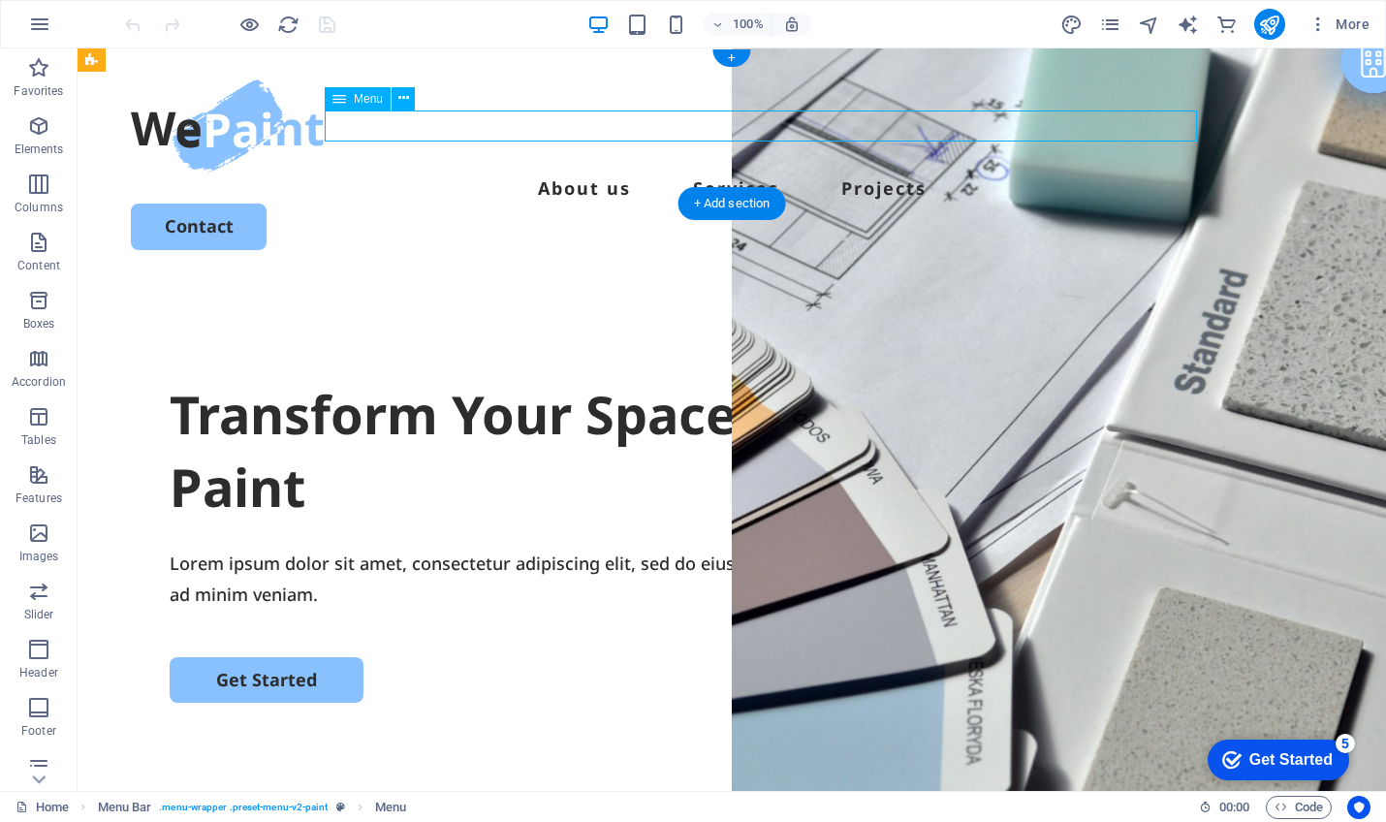
click at [630, 173] on nav "About us Services Projects" at bounding box center [732, 188] width 1202 height 31
select select
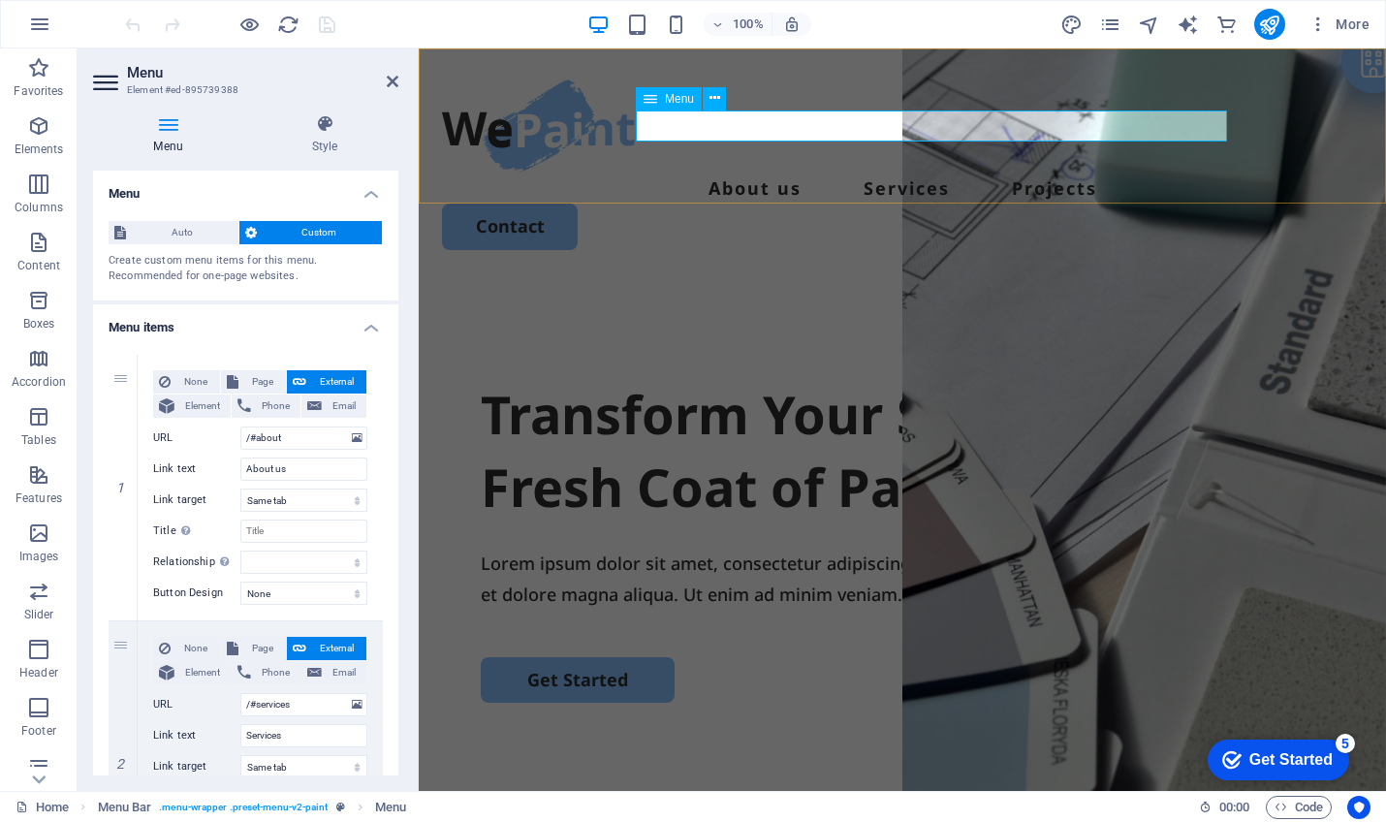
click at [781, 173] on nav "About us Services Projects" at bounding box center [902, 188] width 921 height 31
drag, startPoint x: 297, startPoint y: 464, endPoint x: 225, endPoint y: 463, distance: 71.7
click at [225, 463] on div "Link text About us" at bounding box center [260, 468] width 214 height 23
type input "Nosotr"
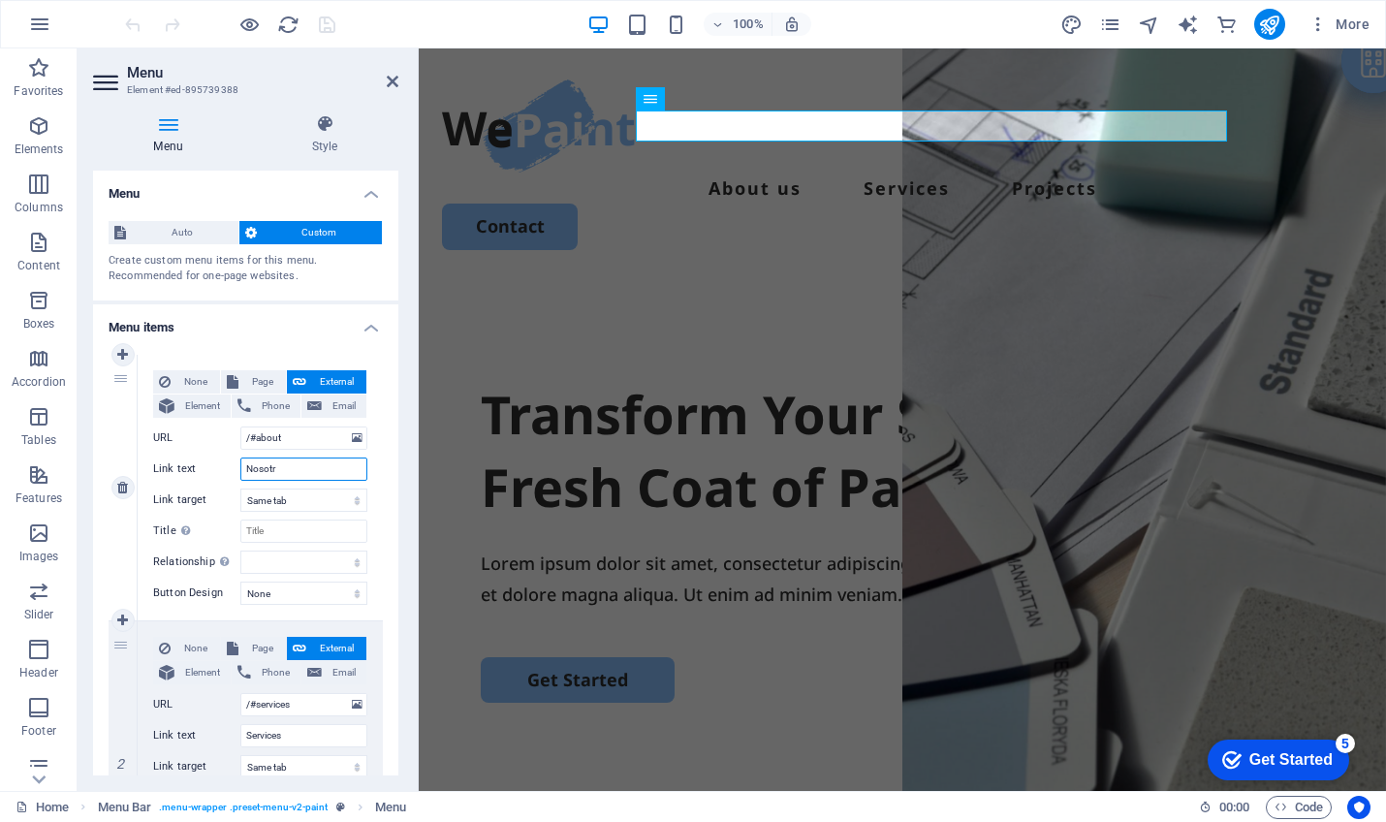
select select
type input "Nosotro"
select select
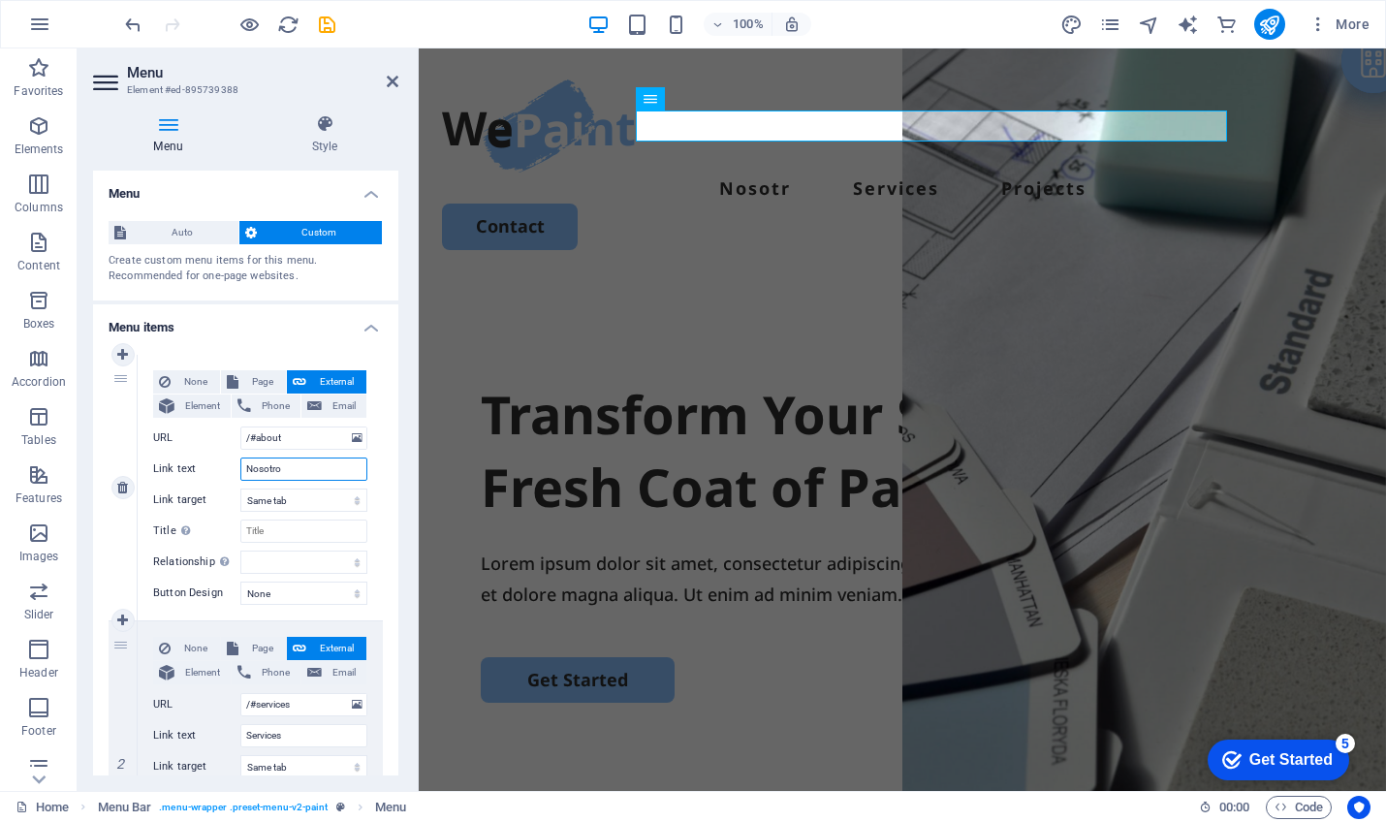
select select
type input "Nosotros"
select select
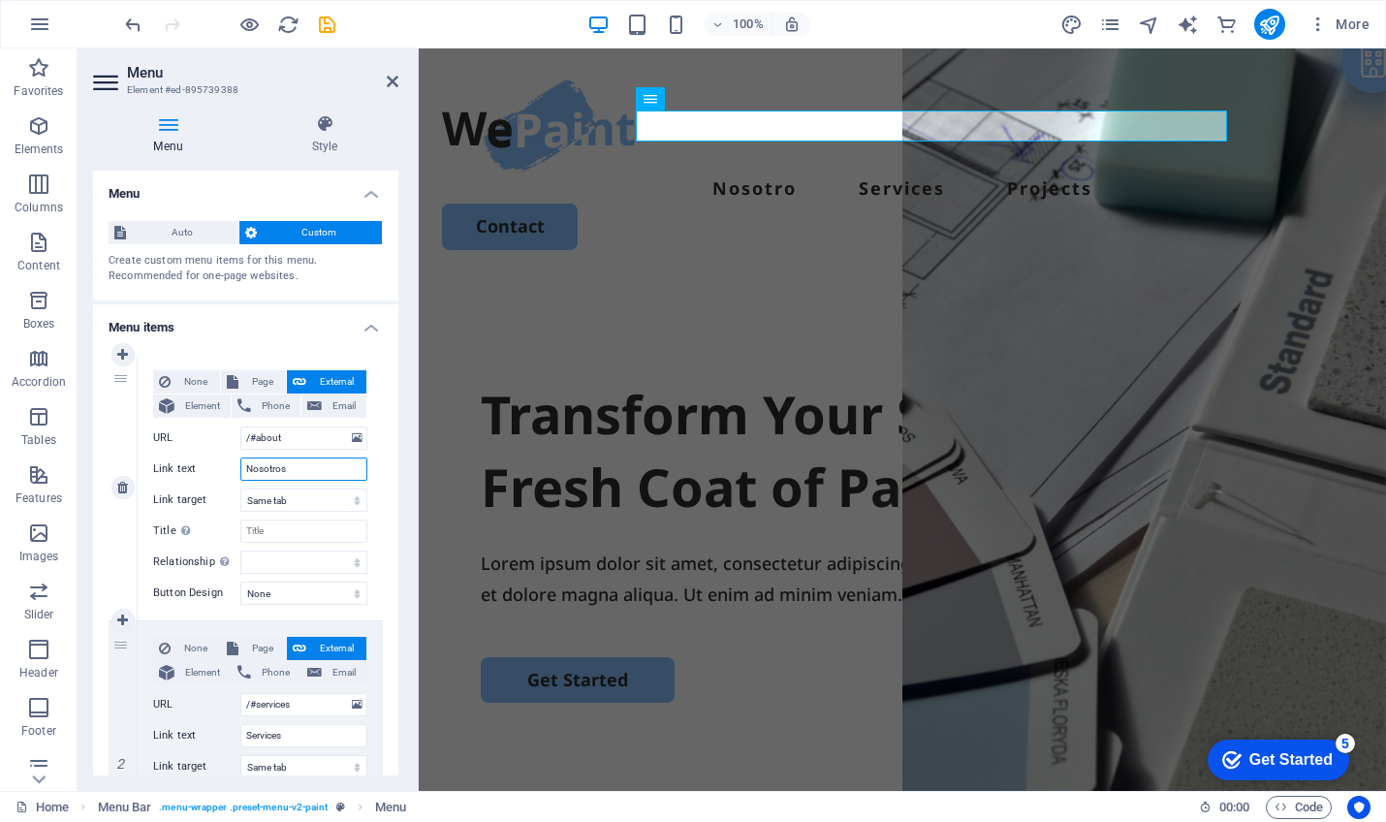
select select
type input "Nosotros"
click at [254, 198] on h4 "Menu" at bounding box center [245, 188] width 305 height 35
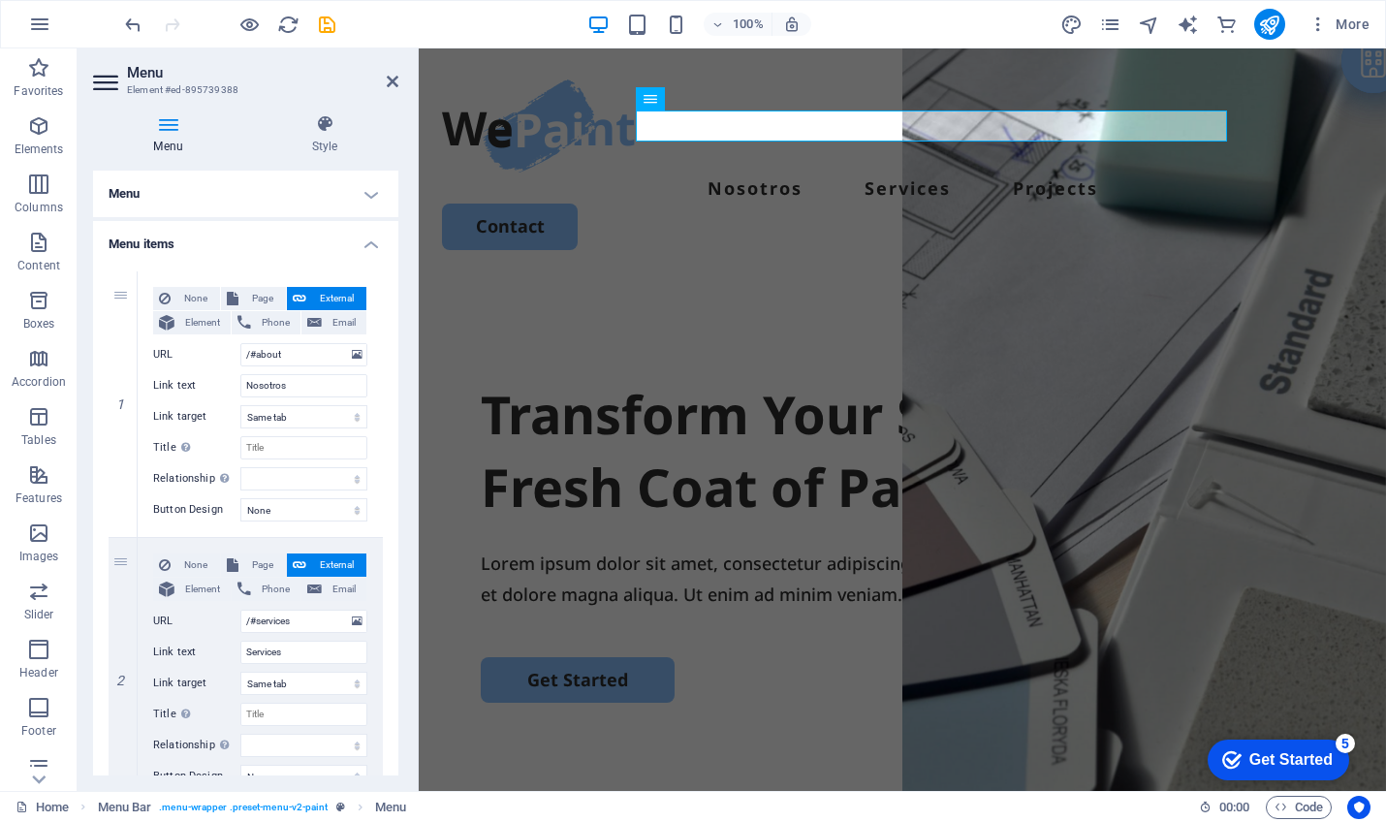
click at [170, 132] on icon at bounding box center [168, 123] width 150 height 19
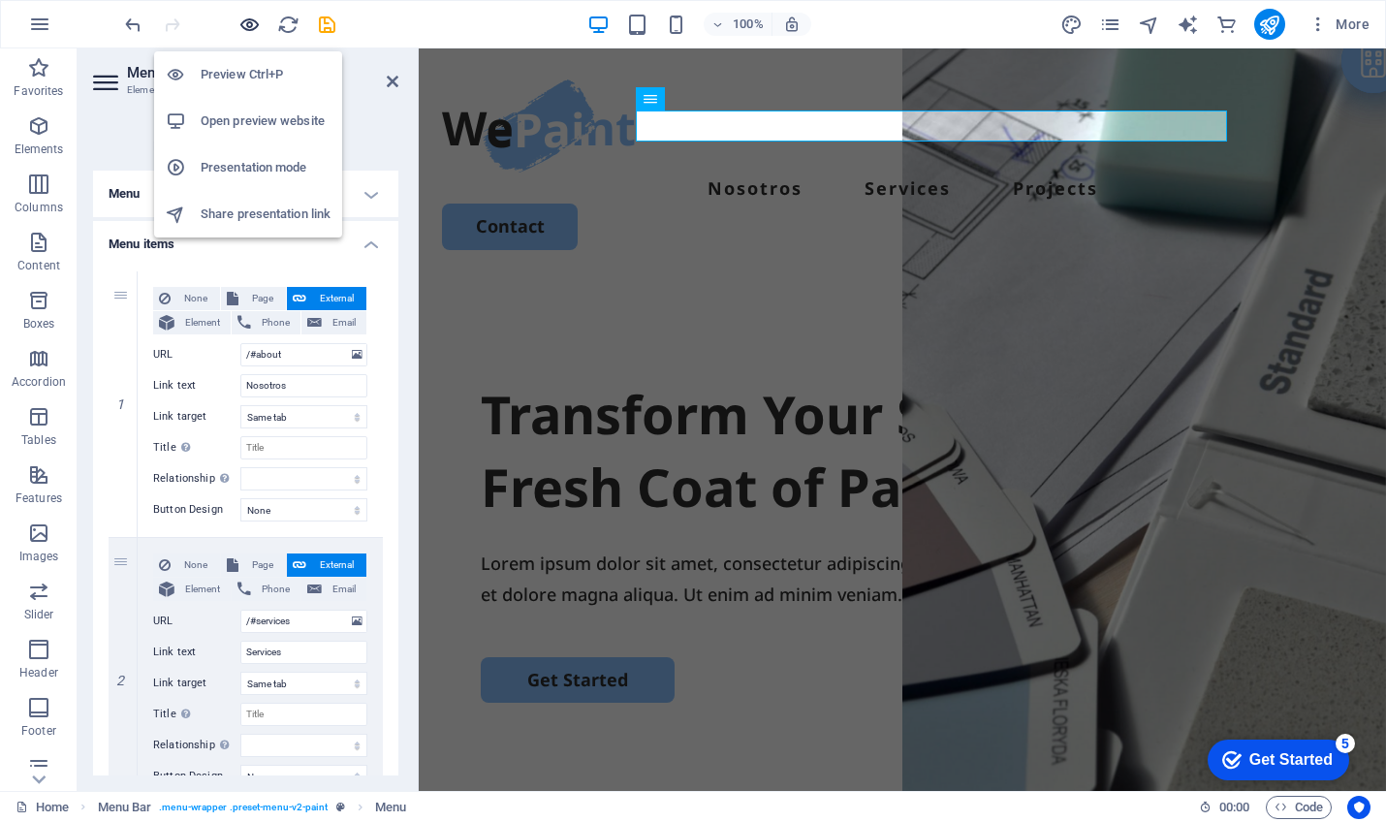
click at [252, 24] on icon "button" at bounding box center [249, 25] width 22 height 22
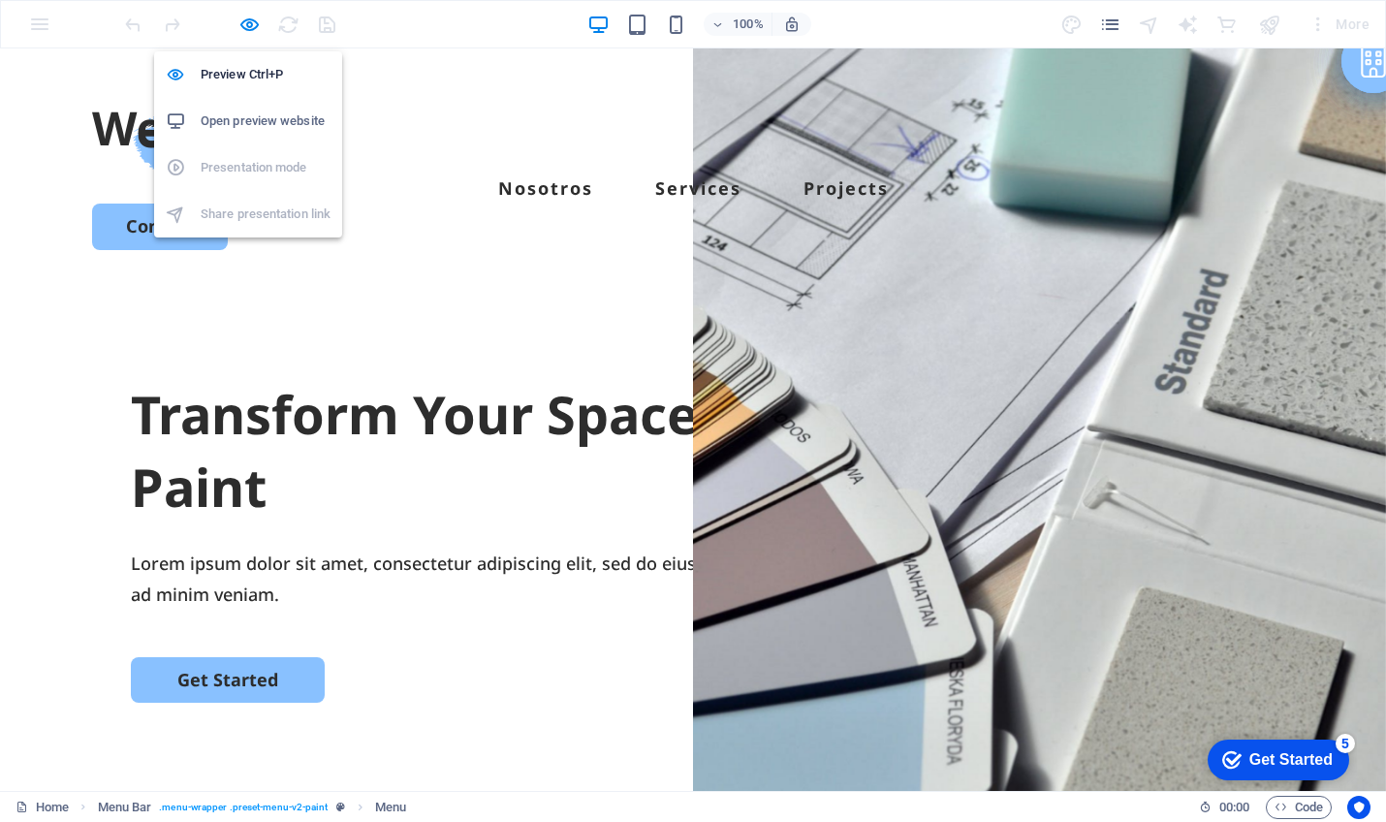
click at [247, 123] on h6 "Open preview website" at bounding box center [266, 121] width 130 height 23
